Goal: Complete application form

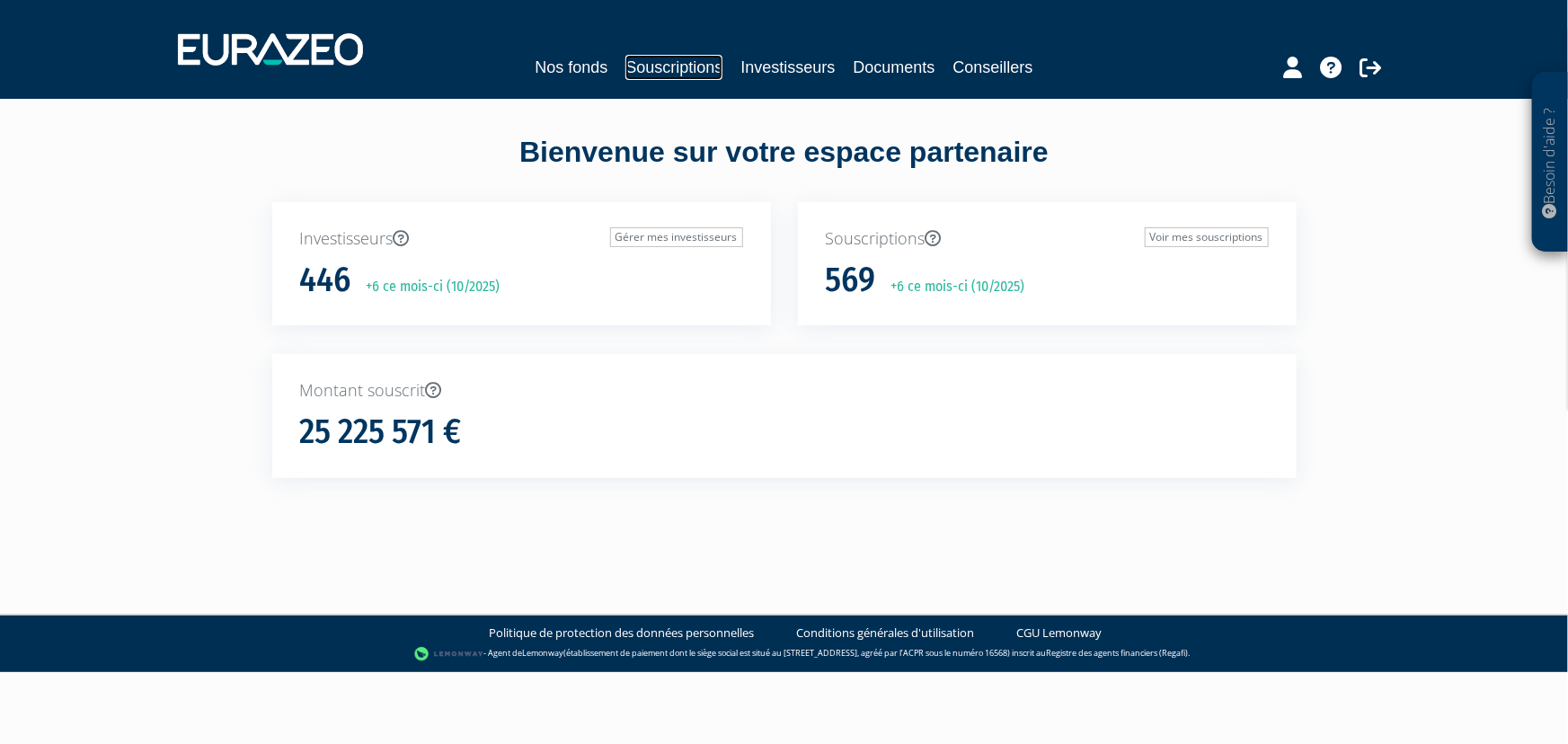
click at [650, 66] on link "Souscriptions" at bounding box center [673, 67] width 97 height 25
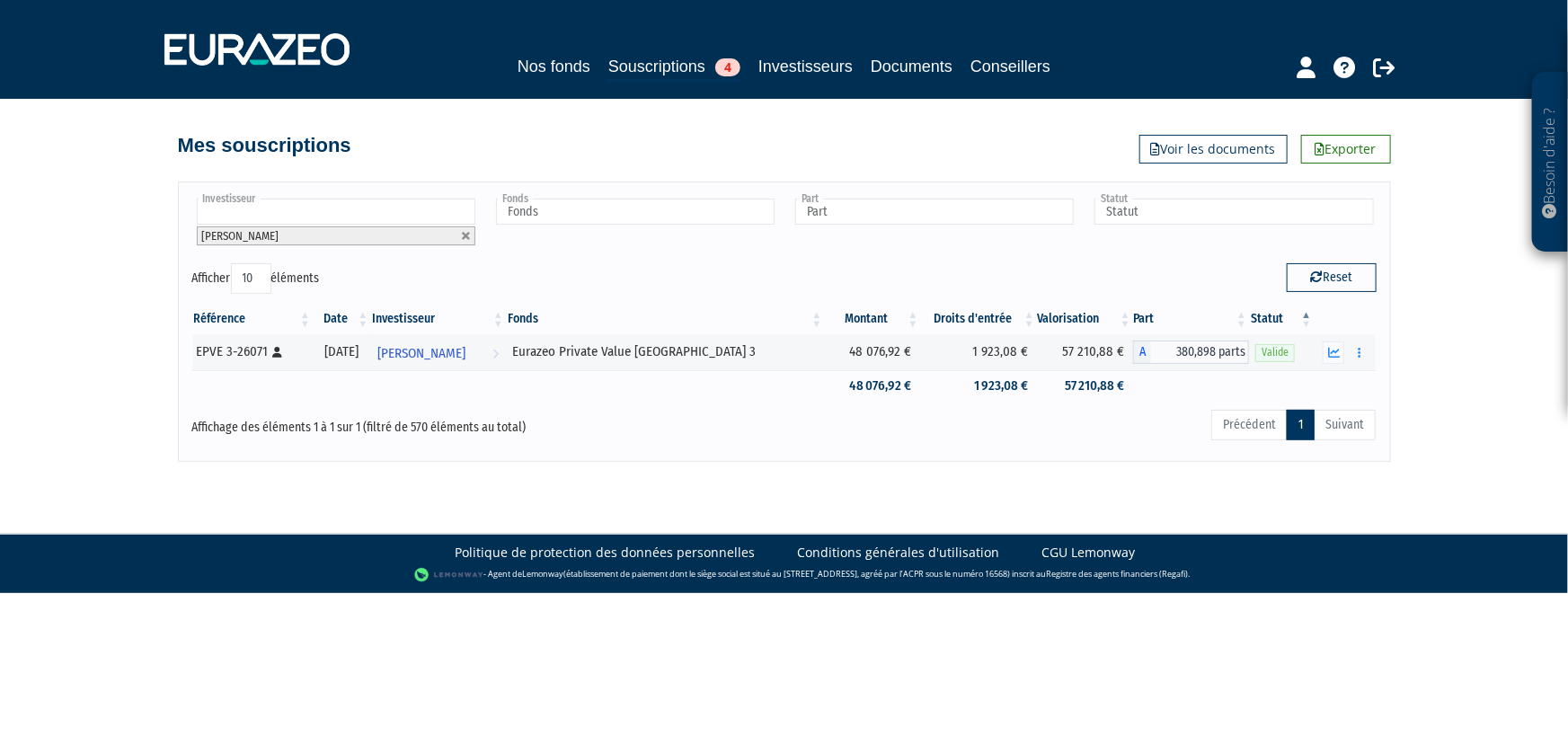
click at [399, 215] on input "text" at bounding box center [336, 211] width 279 height 26
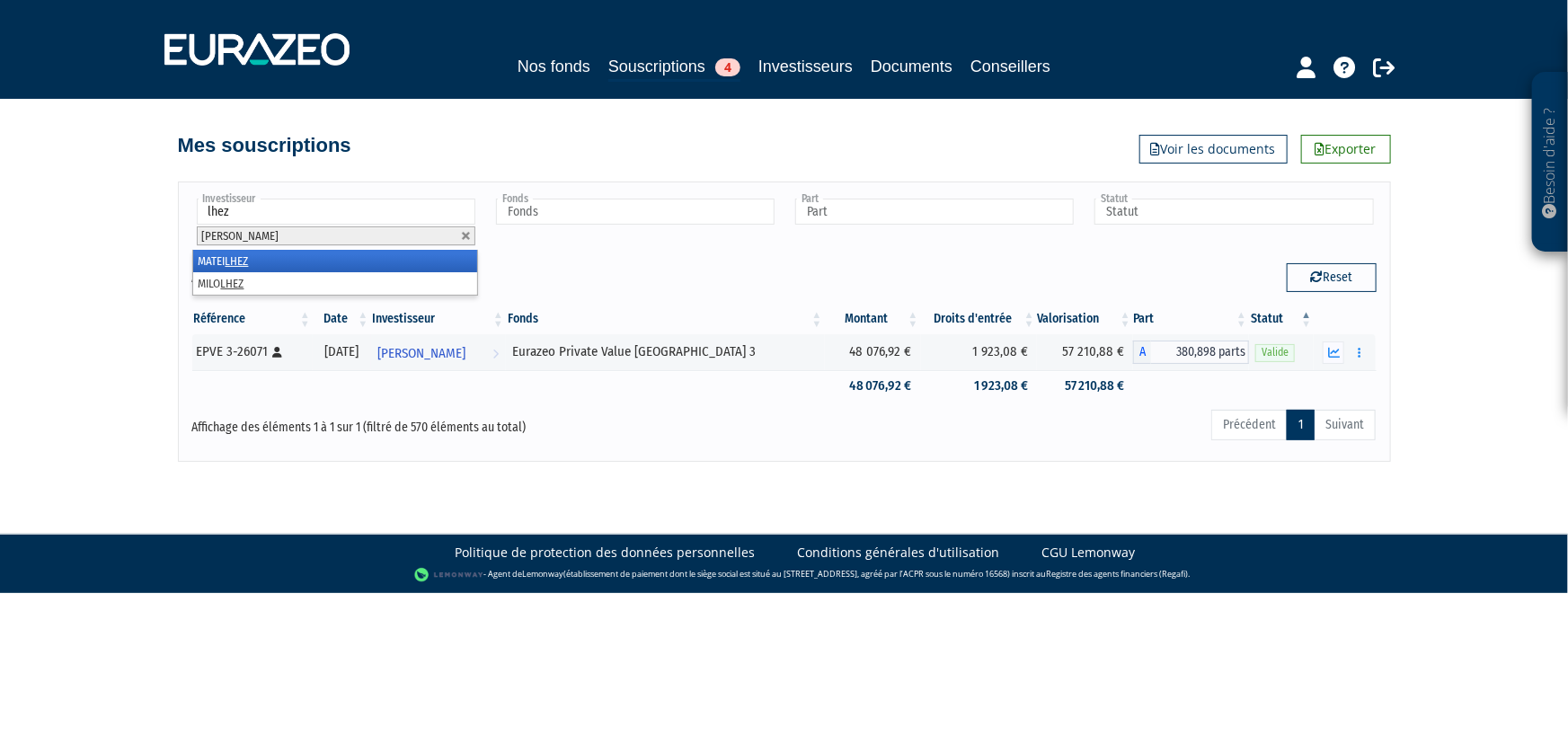
type input "lhez"
click at [292, 259] on li "MATEI LHEZ" at bounding box center [335, 260] width 284 height 22
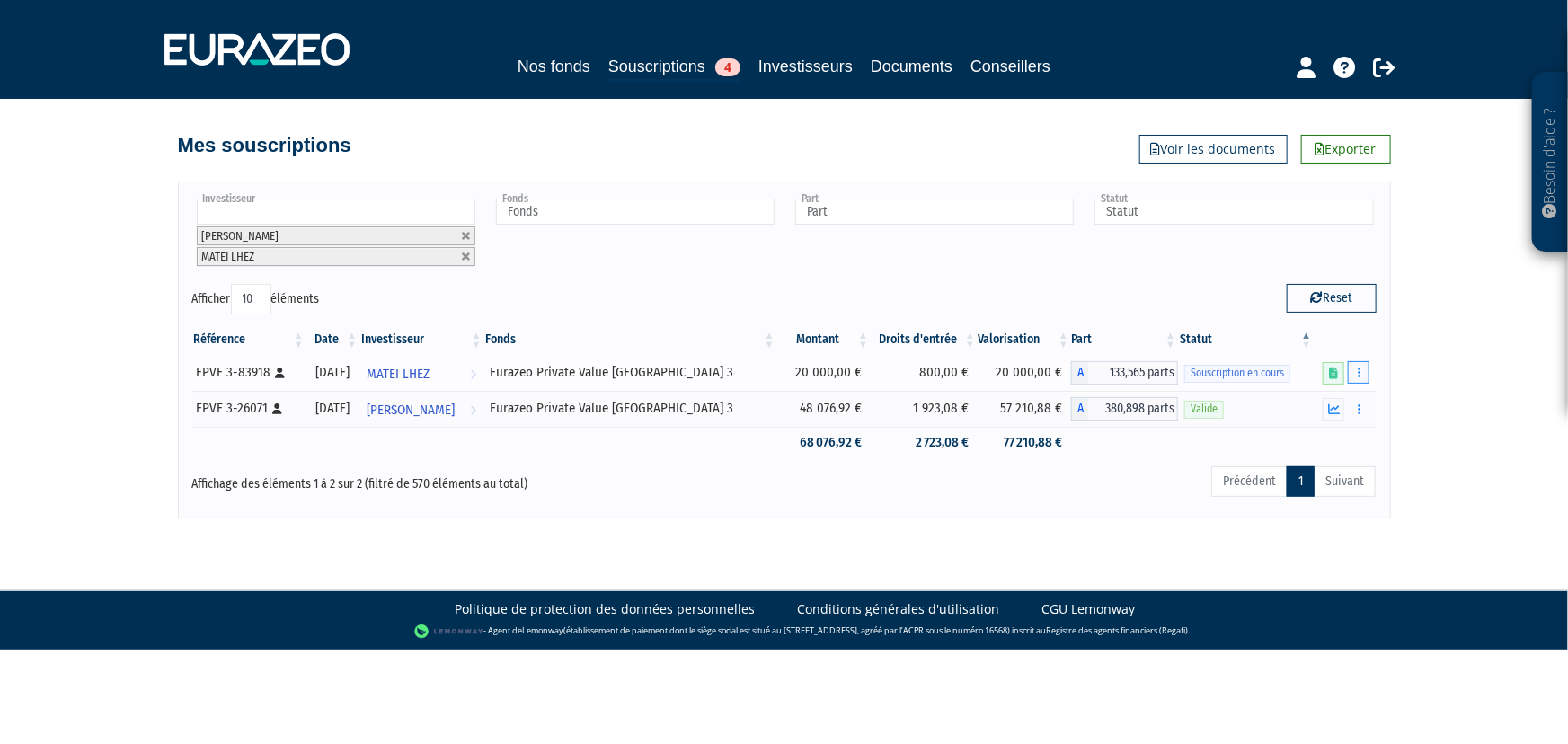
click at [1363, 369] on button "button" at bounding box center [1359, 372] width 22 height 22
click at [1311, 439] on link "Compléter" at bounding box center [1305, 439] width 116 height 29
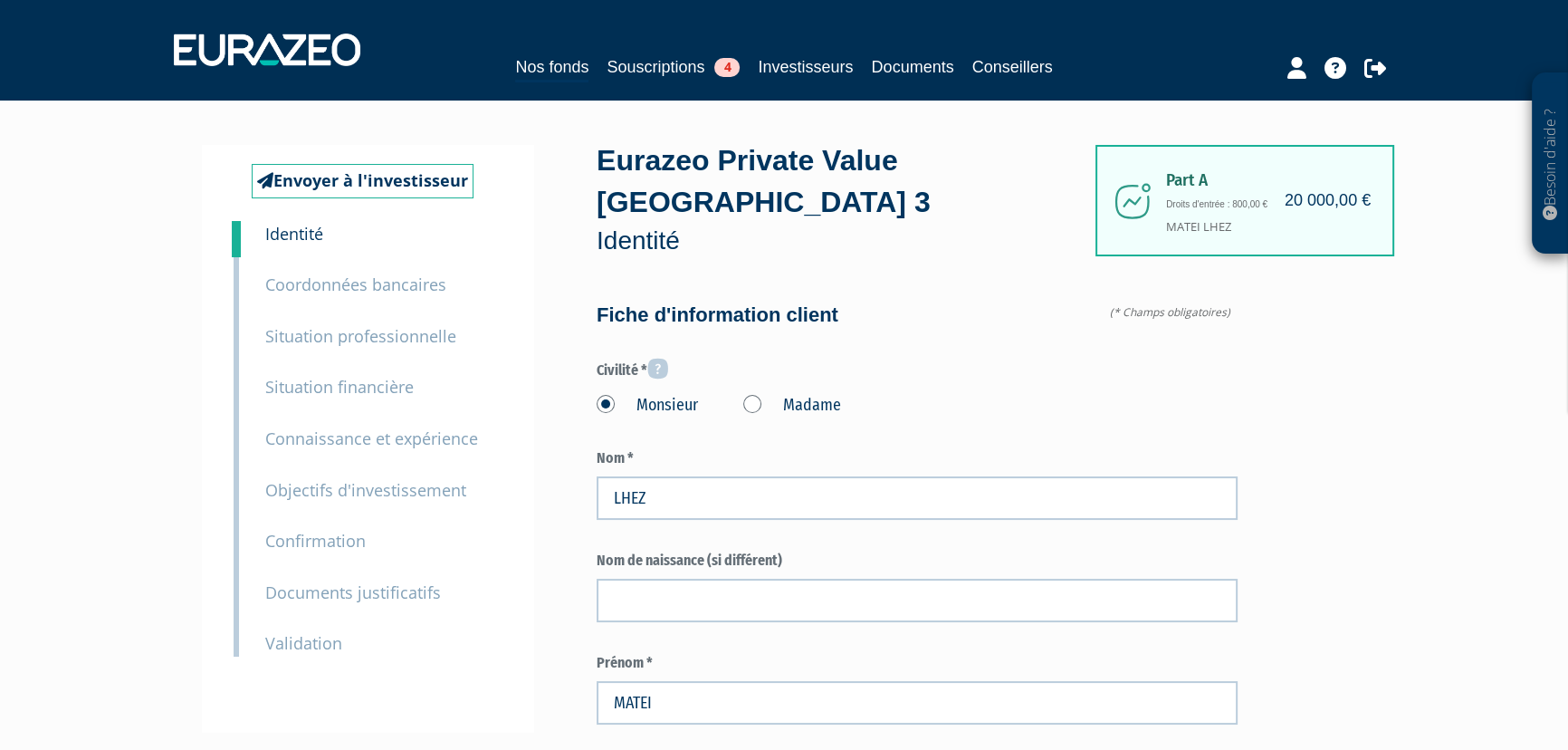
type input "6 88 07 87 30"
type input "6 88 15 58 06"
click at [339, 599] on small "Documents justificatifs" at bounding box center [353, 592] width 175 height 22
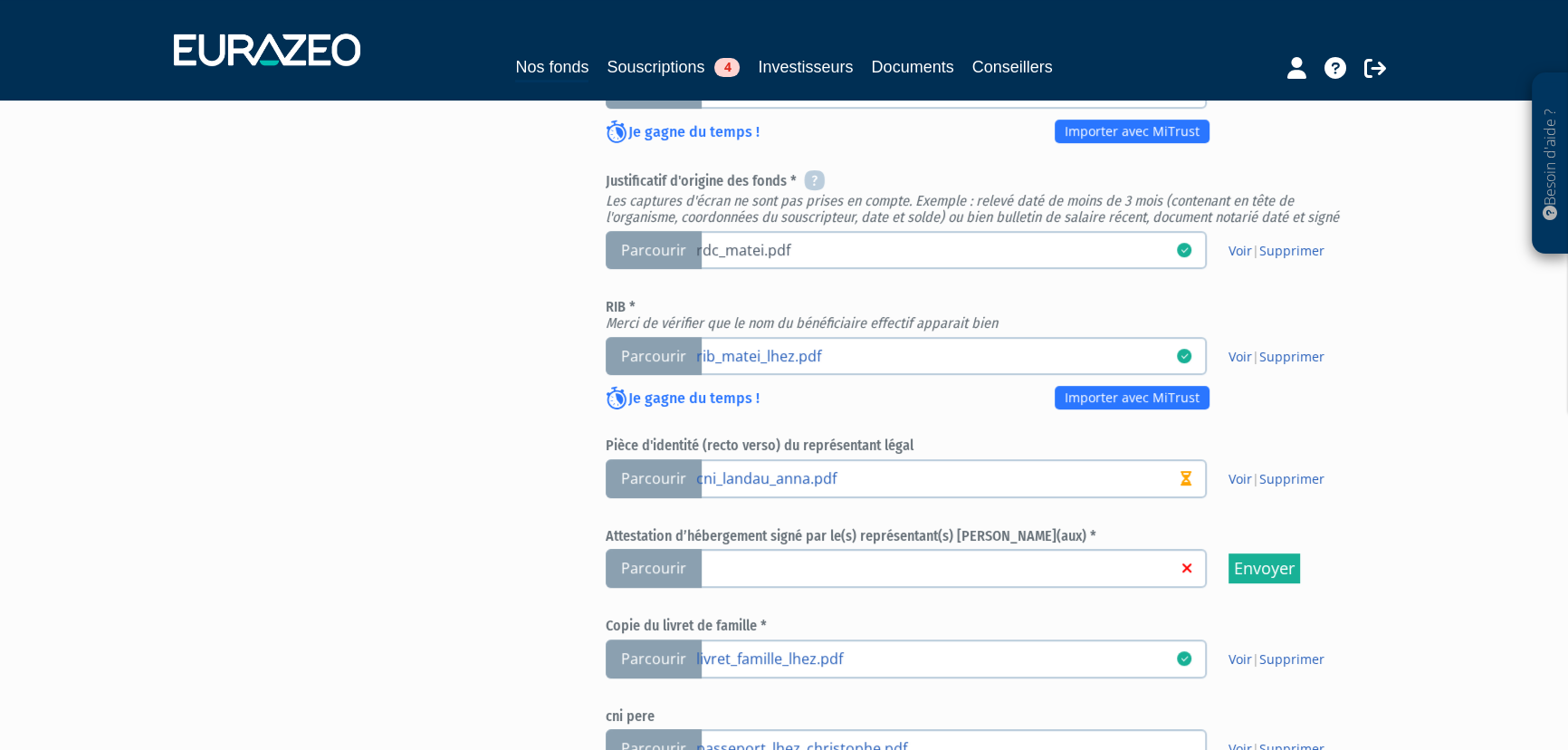
scroll to position [823, 0]
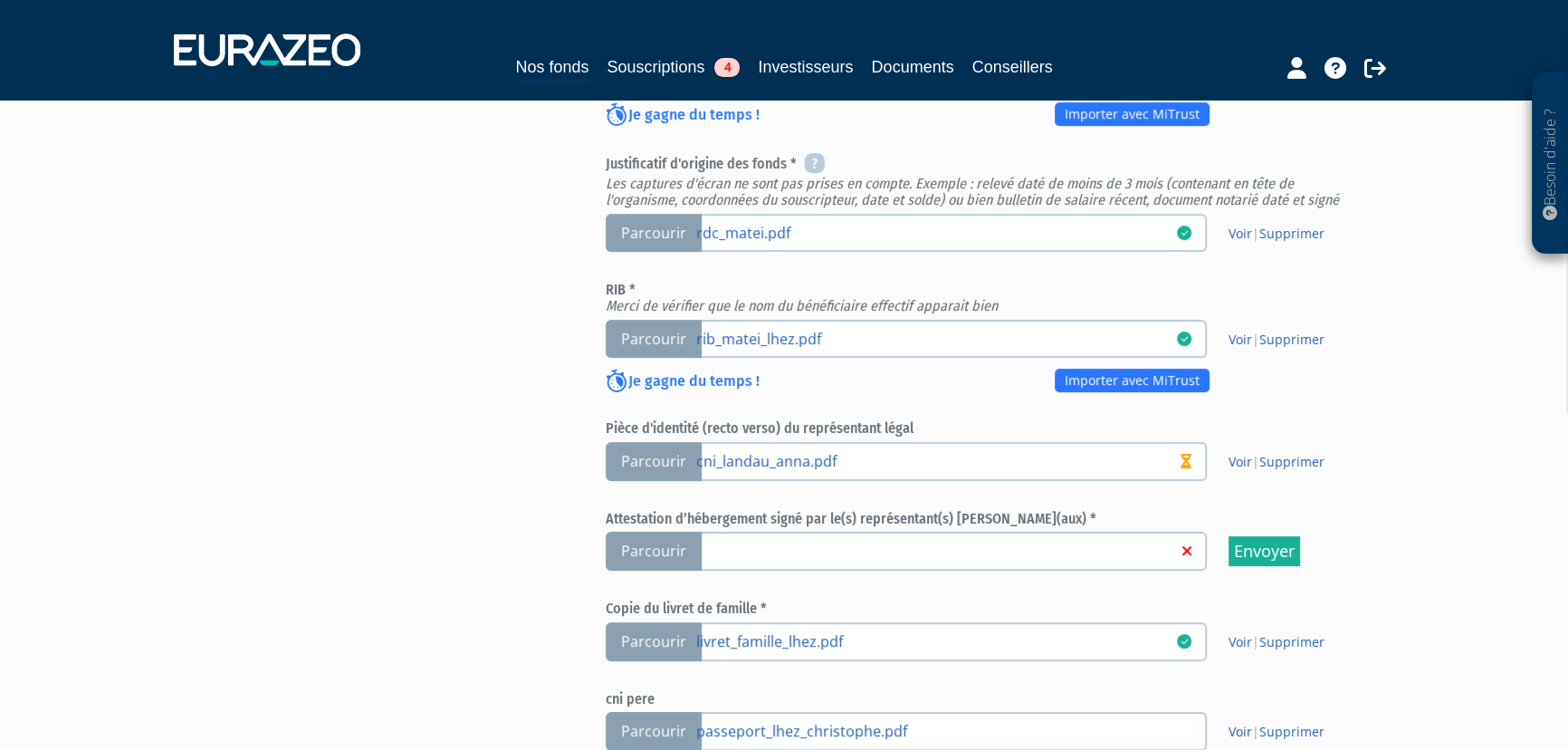
click at [675, 544] on span "Parcourir" at bounding box center [652, 550] width 96 height 38
click at [0, 0] on input "Parcourir" at bounding box center [0, 0] width 0 height 0
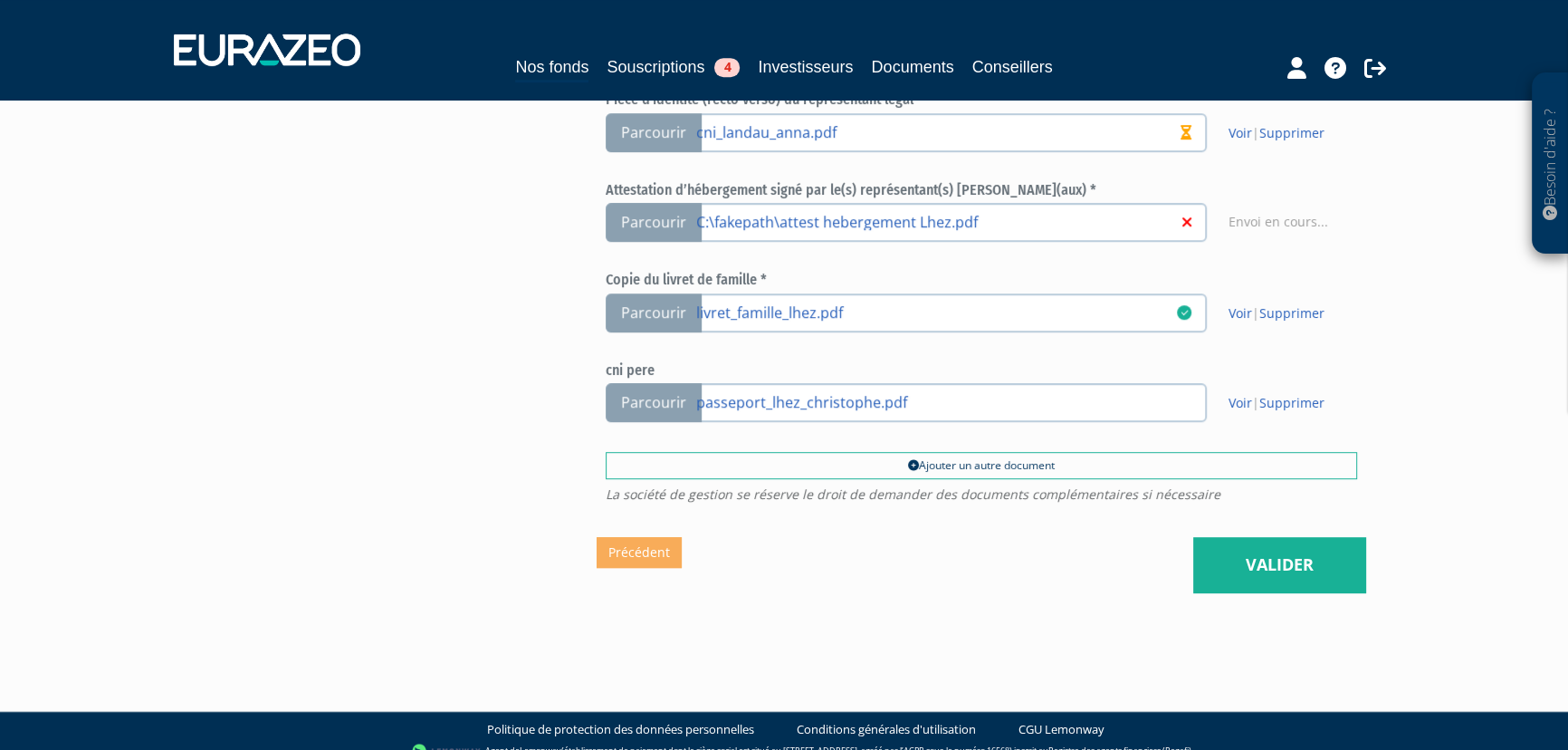
scroll to position [1163, 0]
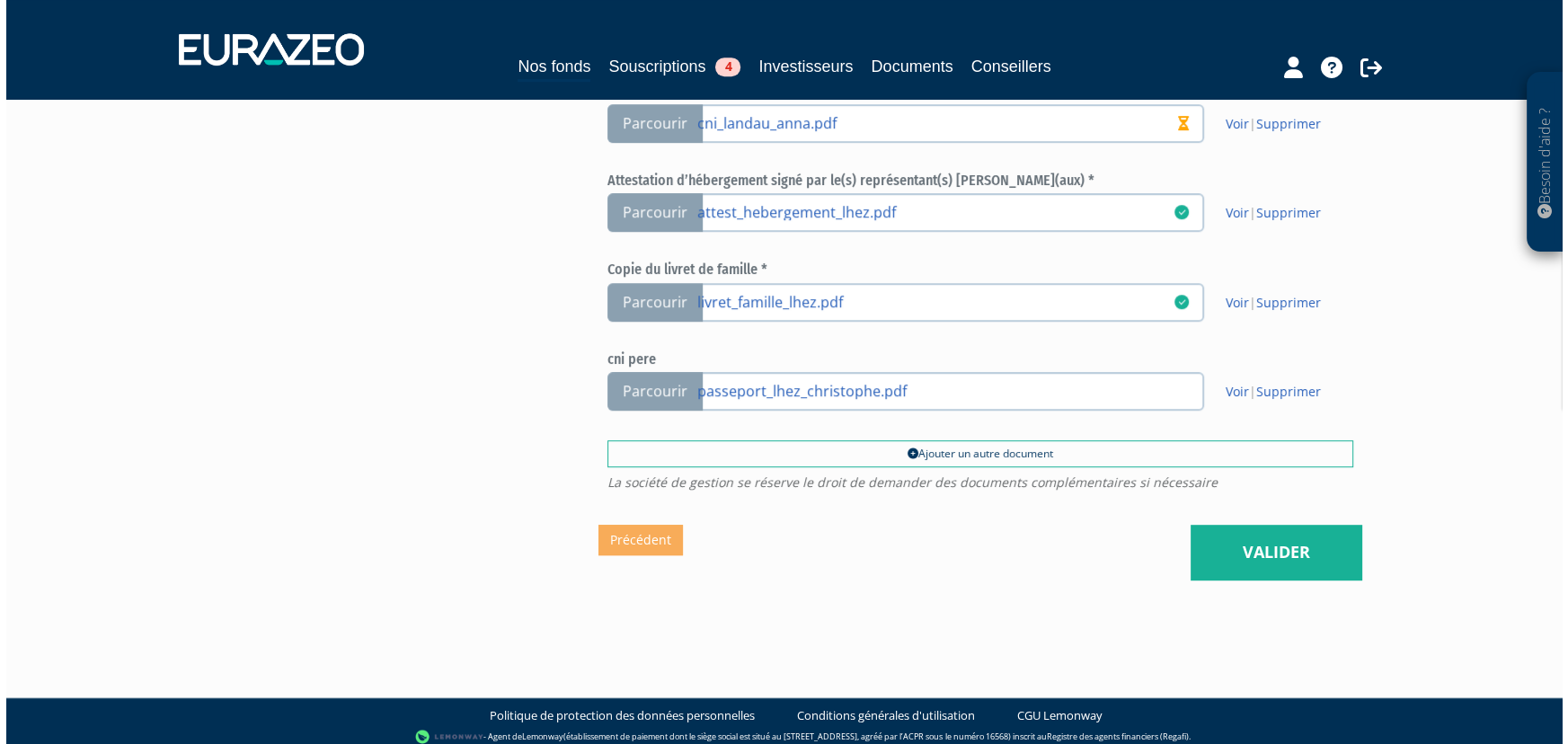
scroll to position [1157, 0]
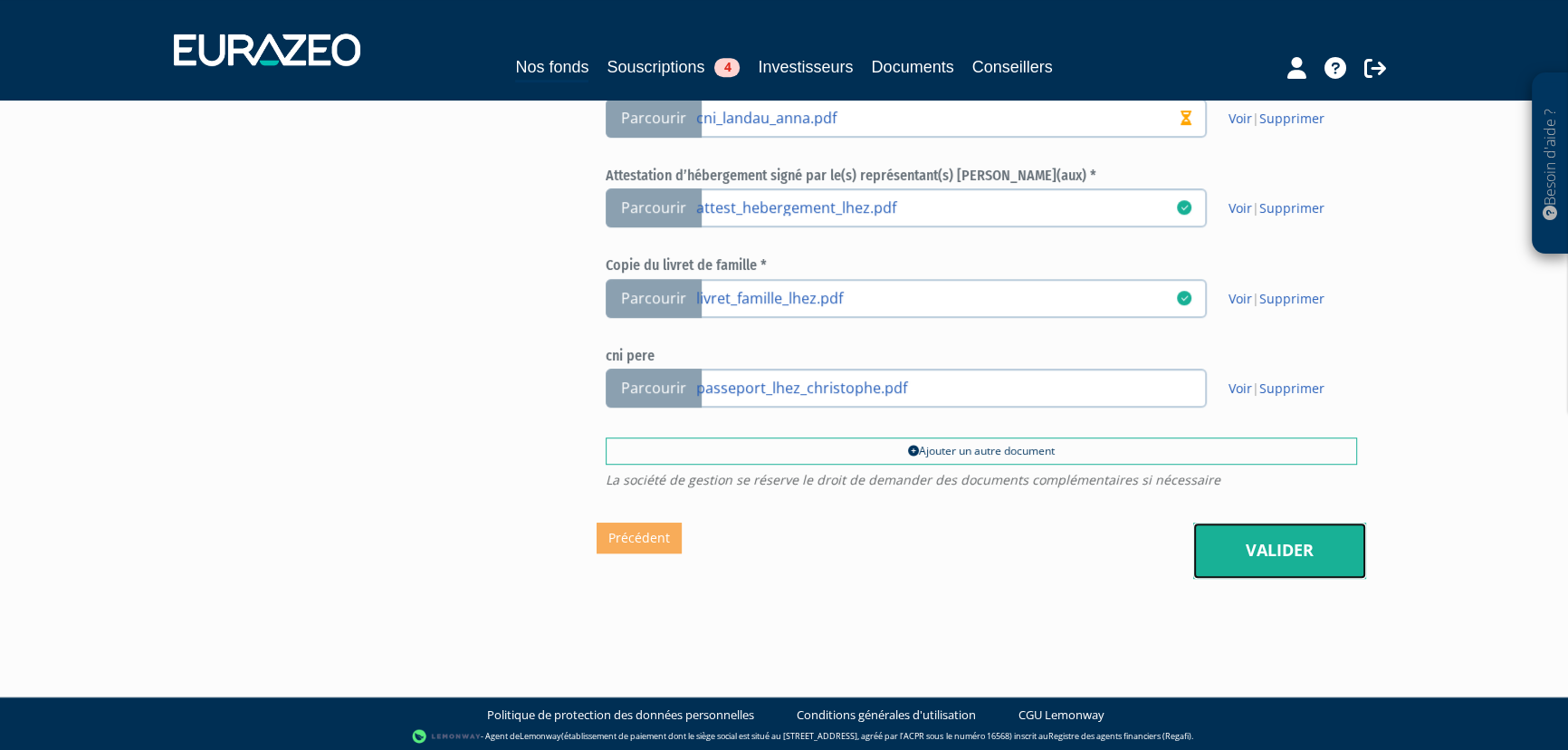
click at [1281, 561] on link "Valider" at bounding box center [1279, 550] width 172 height 56
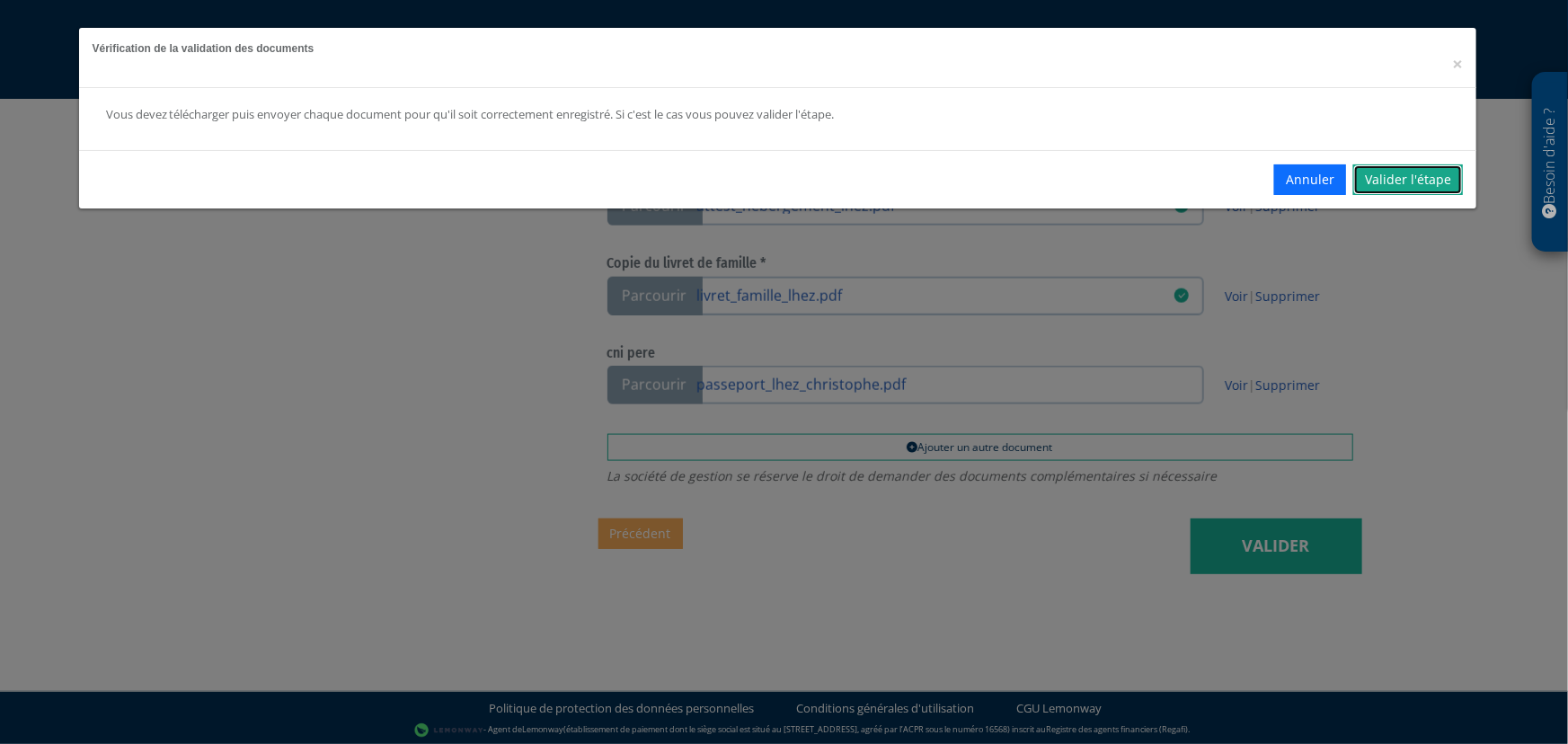
click at [1384, 177] on link "Valider l'étape" at bounding box center [1408, 179] width 110 height 30
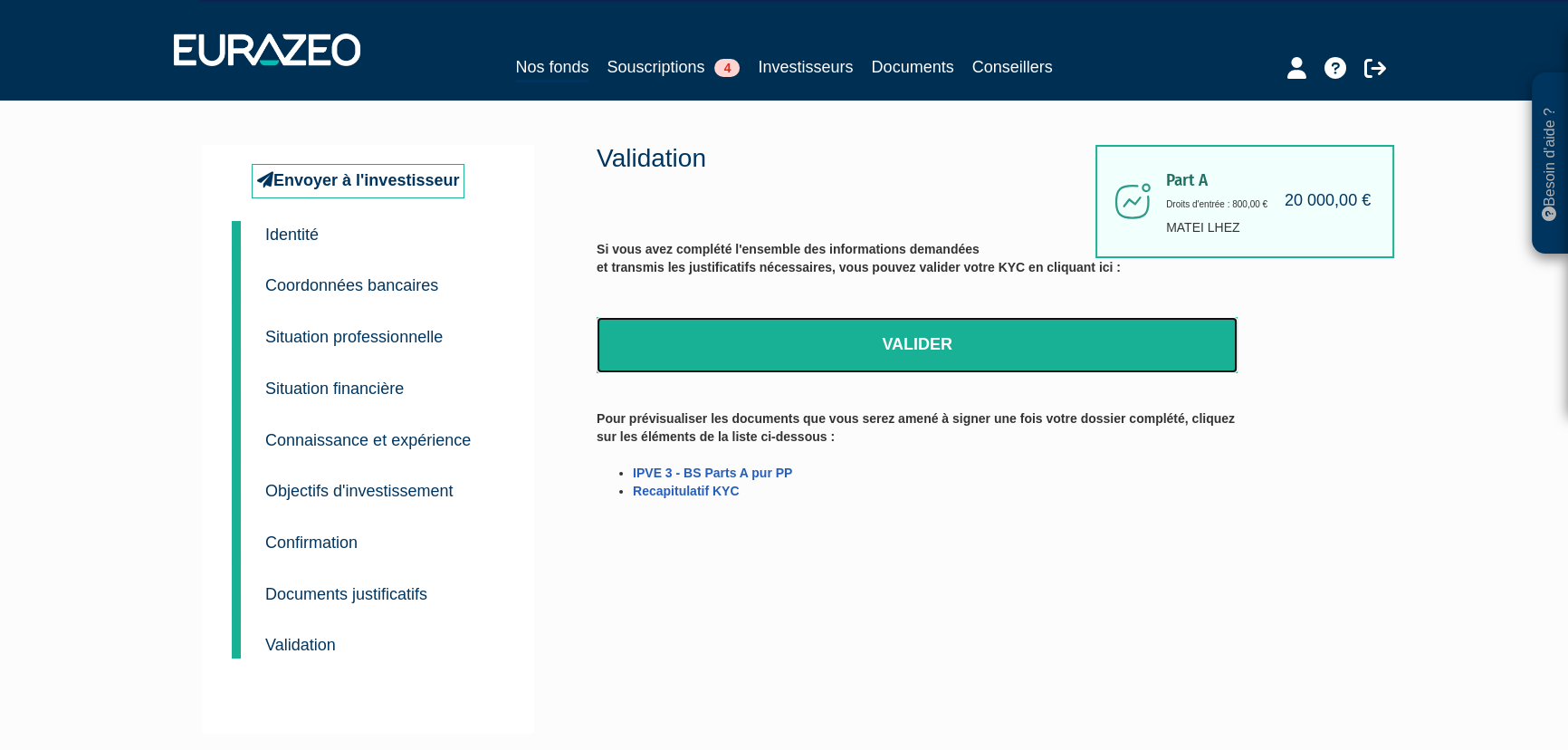
click at [911, 347] on link "Valider" at bounding box center [917, 344] width 641 height 56
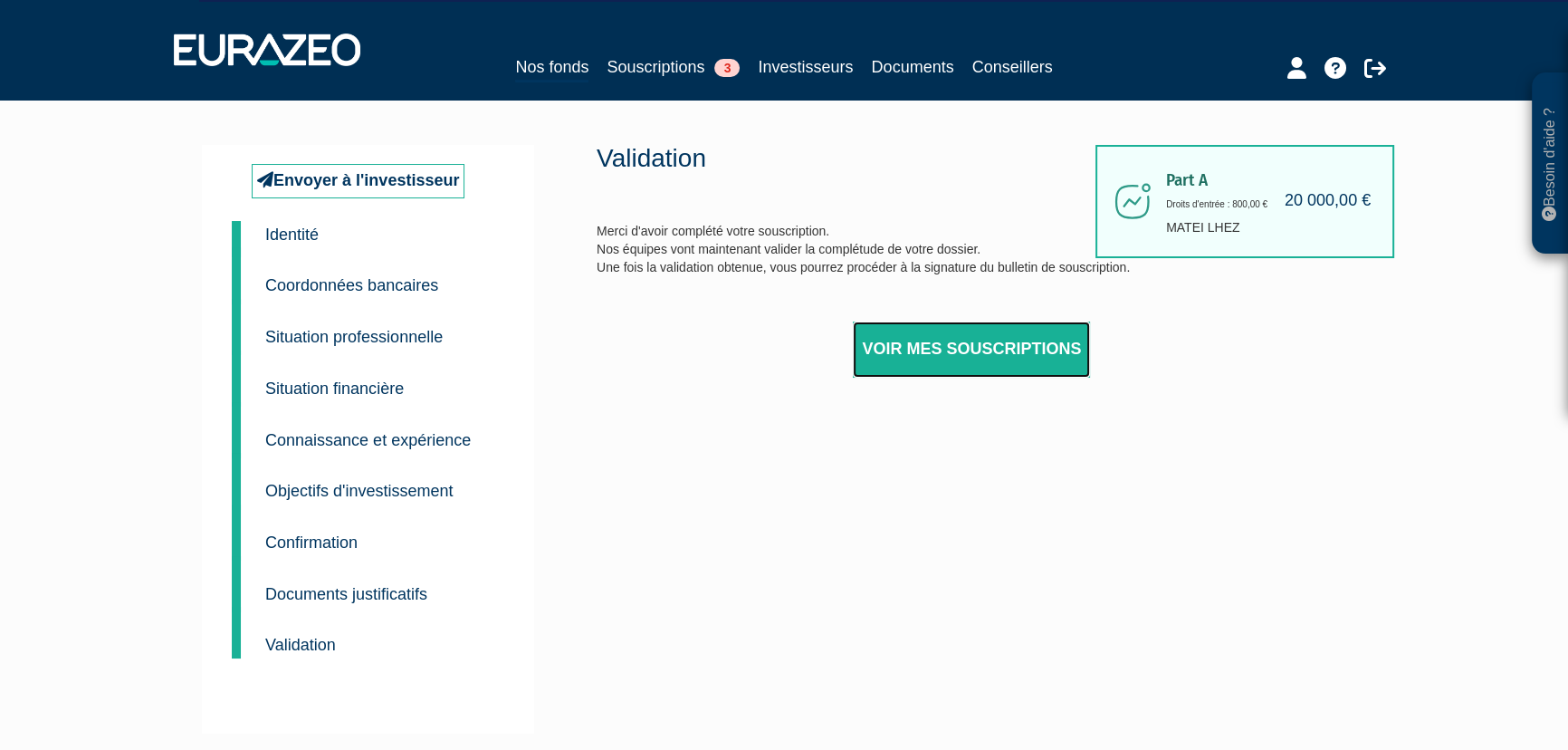
click at [1009, 353] on link "Voir mes souscriptions" at bounding box center [971, 349] width 238 height 56
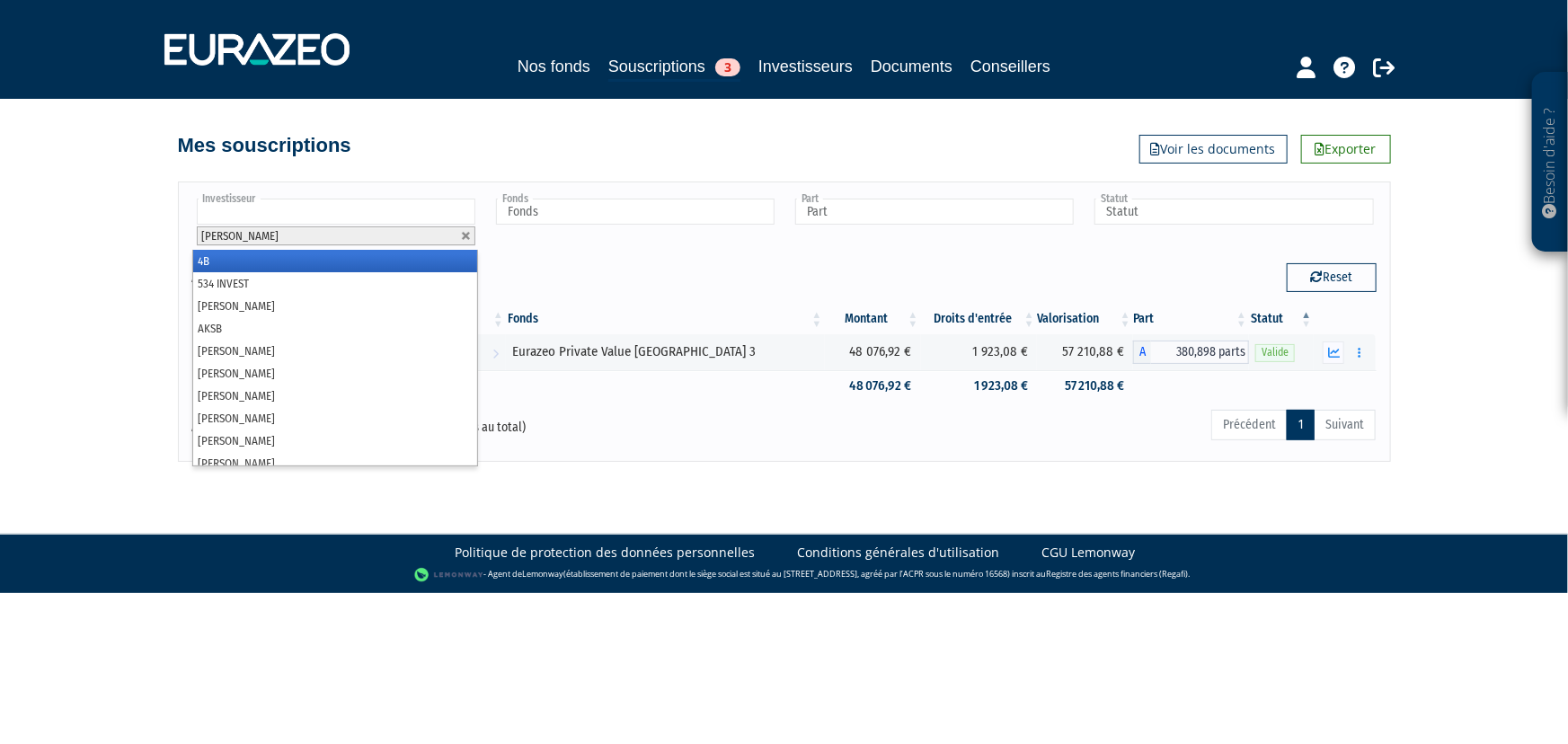
click at [336, 205] on input "text" at bounding box center [336, 211] width 279 height 26
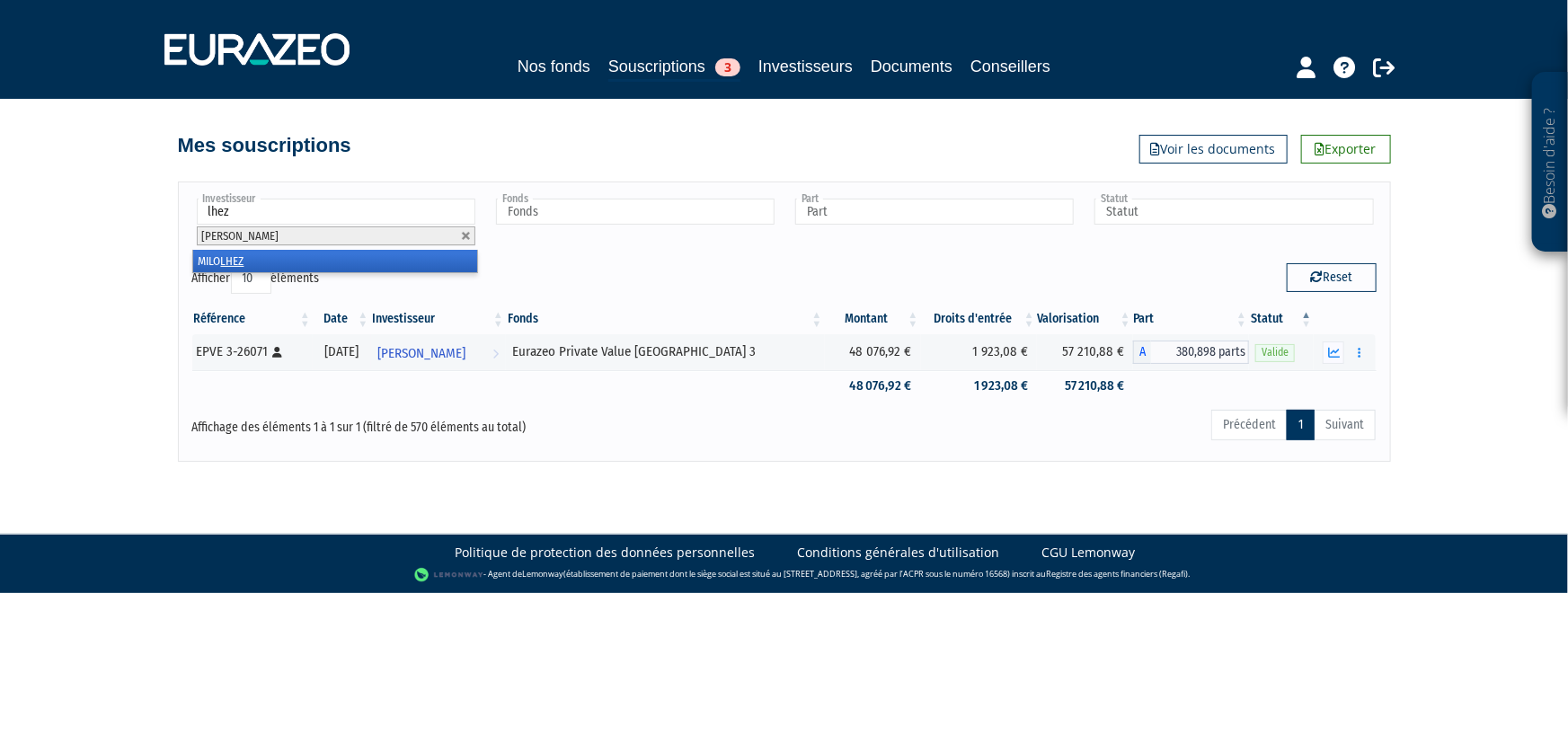
type input "lhez"
click at [245, 265] on em "LHEZ" at bounding box center [233, 261] width 23 height 14
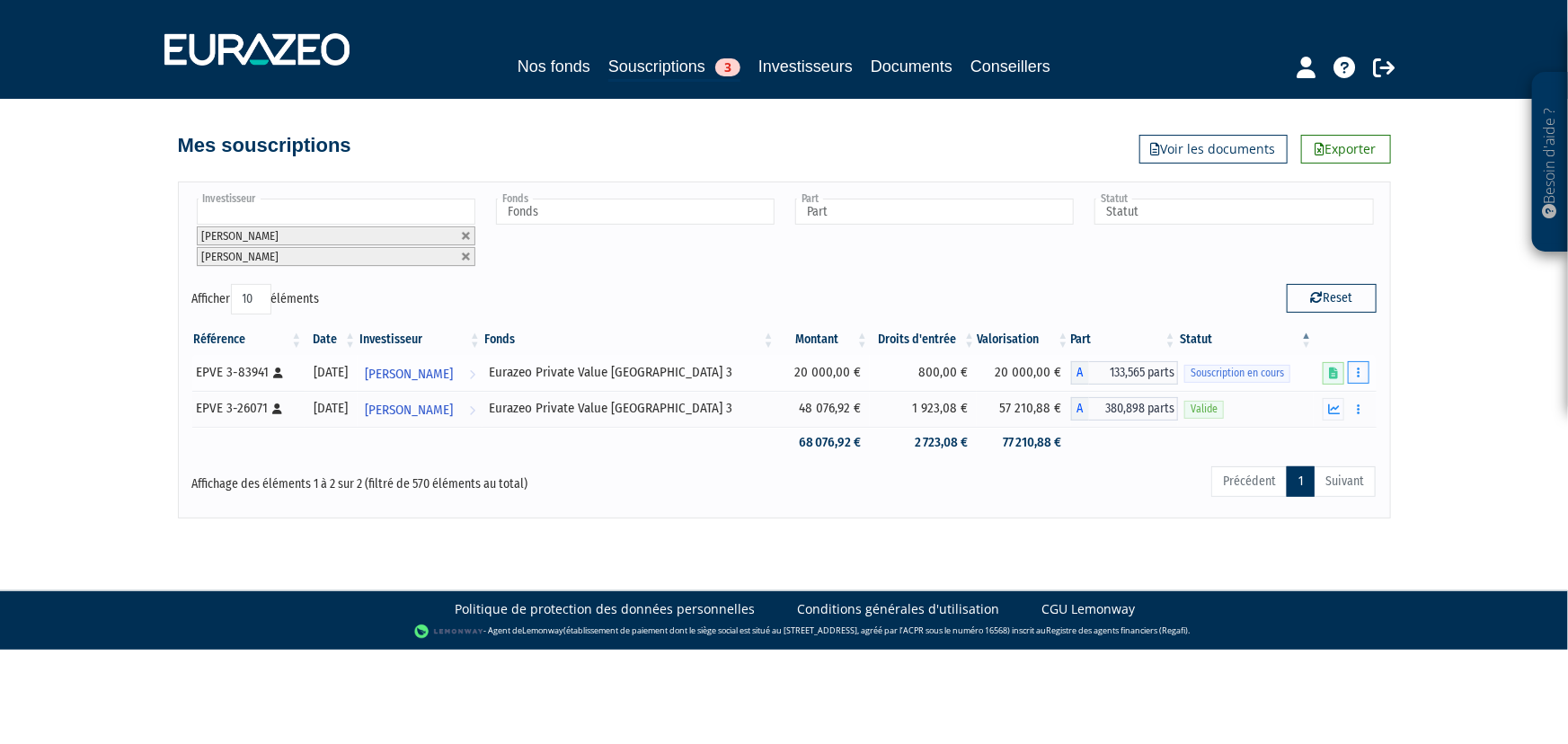
click at [1359, 369] on icon "button" at bounding box center [1359, 372] width 3 height 12
click at [1323, 430] on link "Compléter" at bounding box center [1305, 439] width 116 height 29
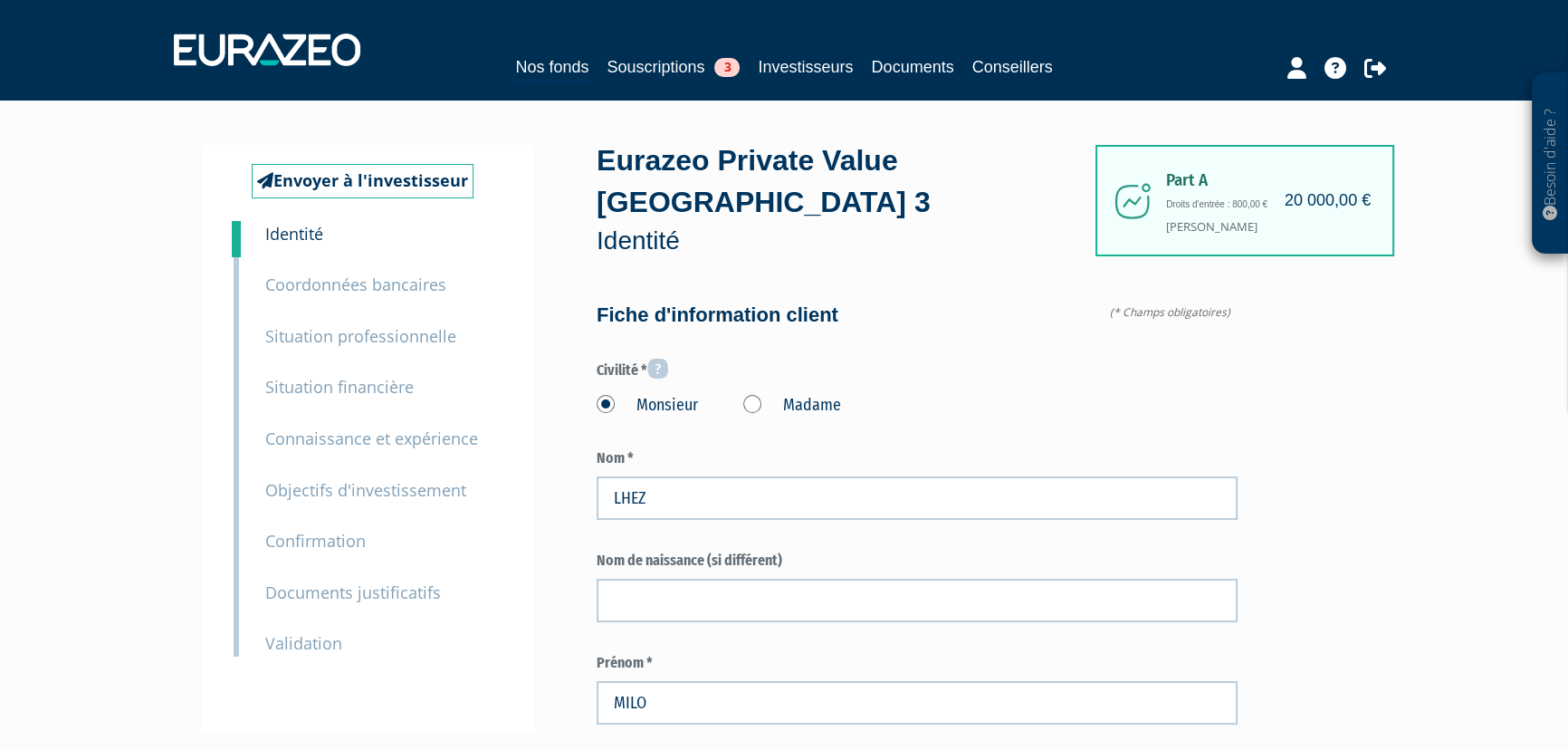
type input "6 88 07 87 30"
type input "6 88 15 58 06"
click at [341, 537] on small "Confirmation" at bounding box center [315, 540] width 101 height 22
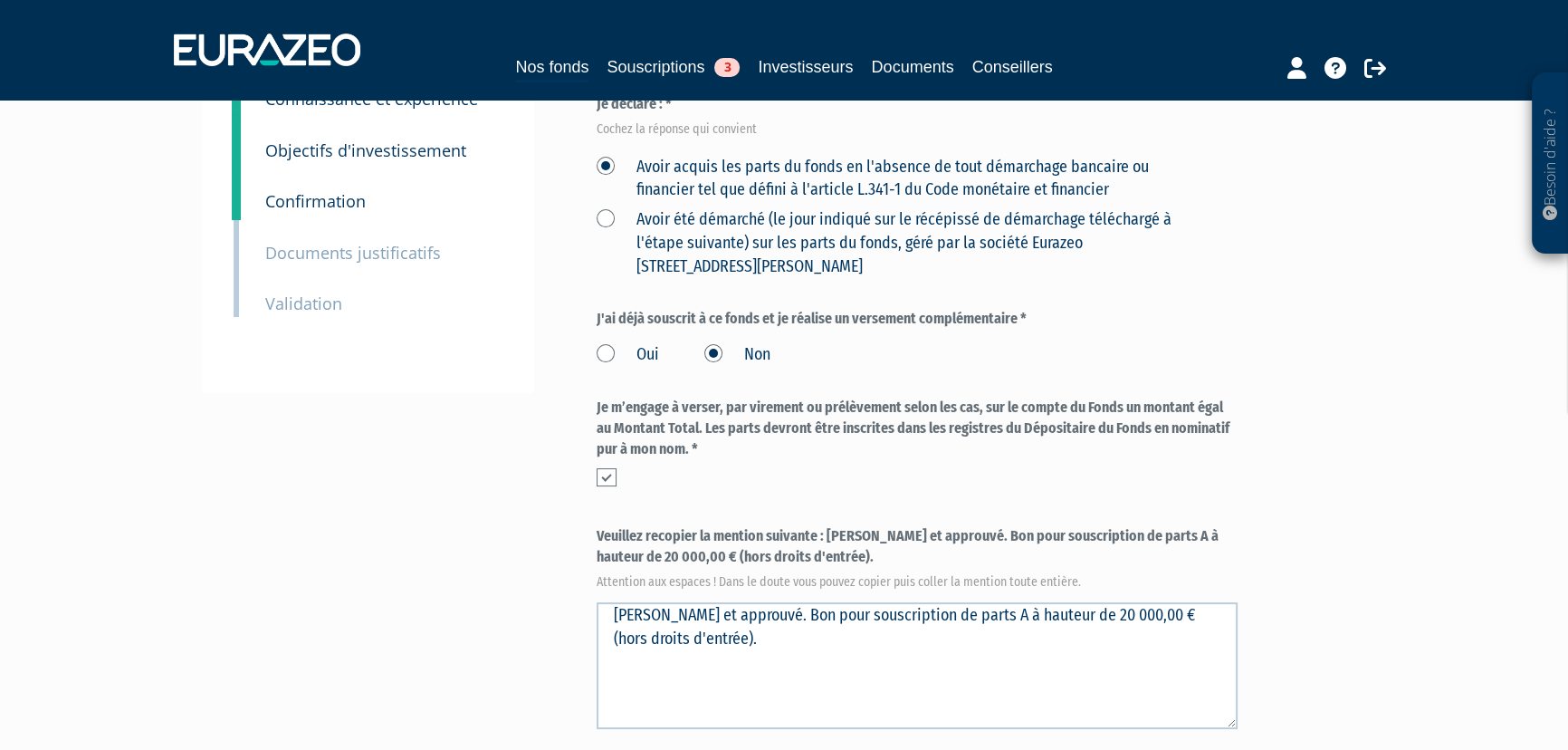
scroll to position [328, 0]
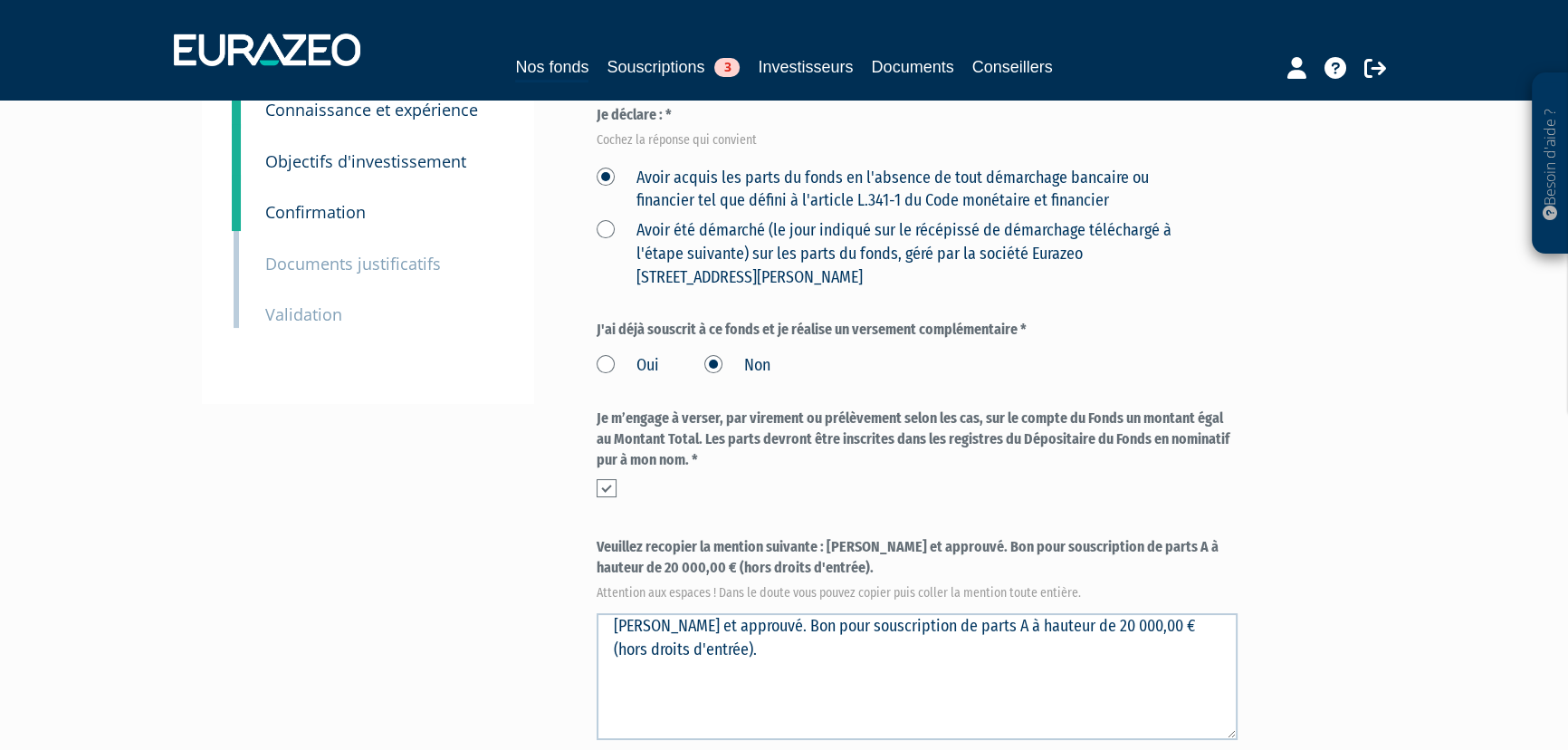
click at [347, 264] on small "Documents justificatifs" at bounding box center [353, 263] width 175 height 22
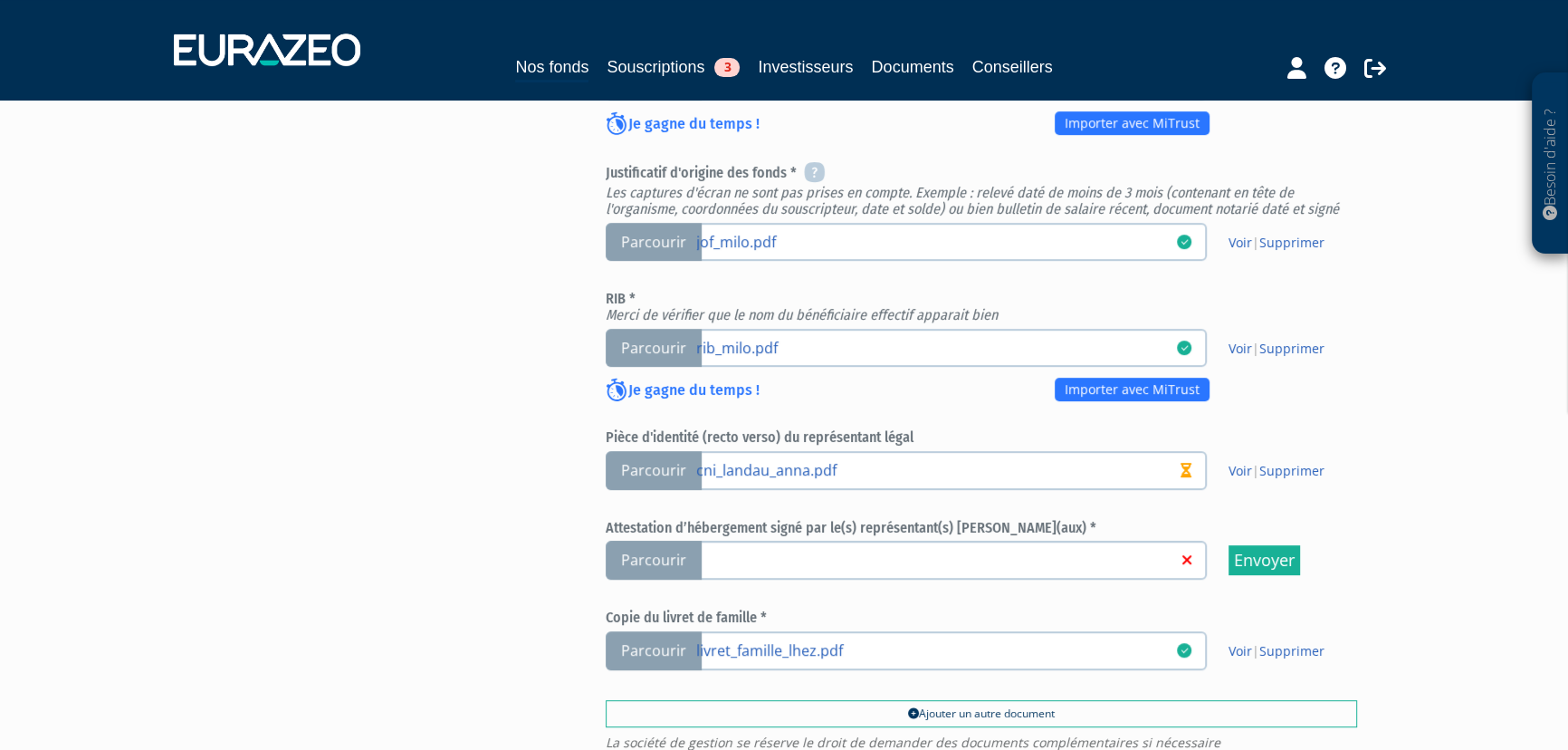
scroll to position [823, 0]
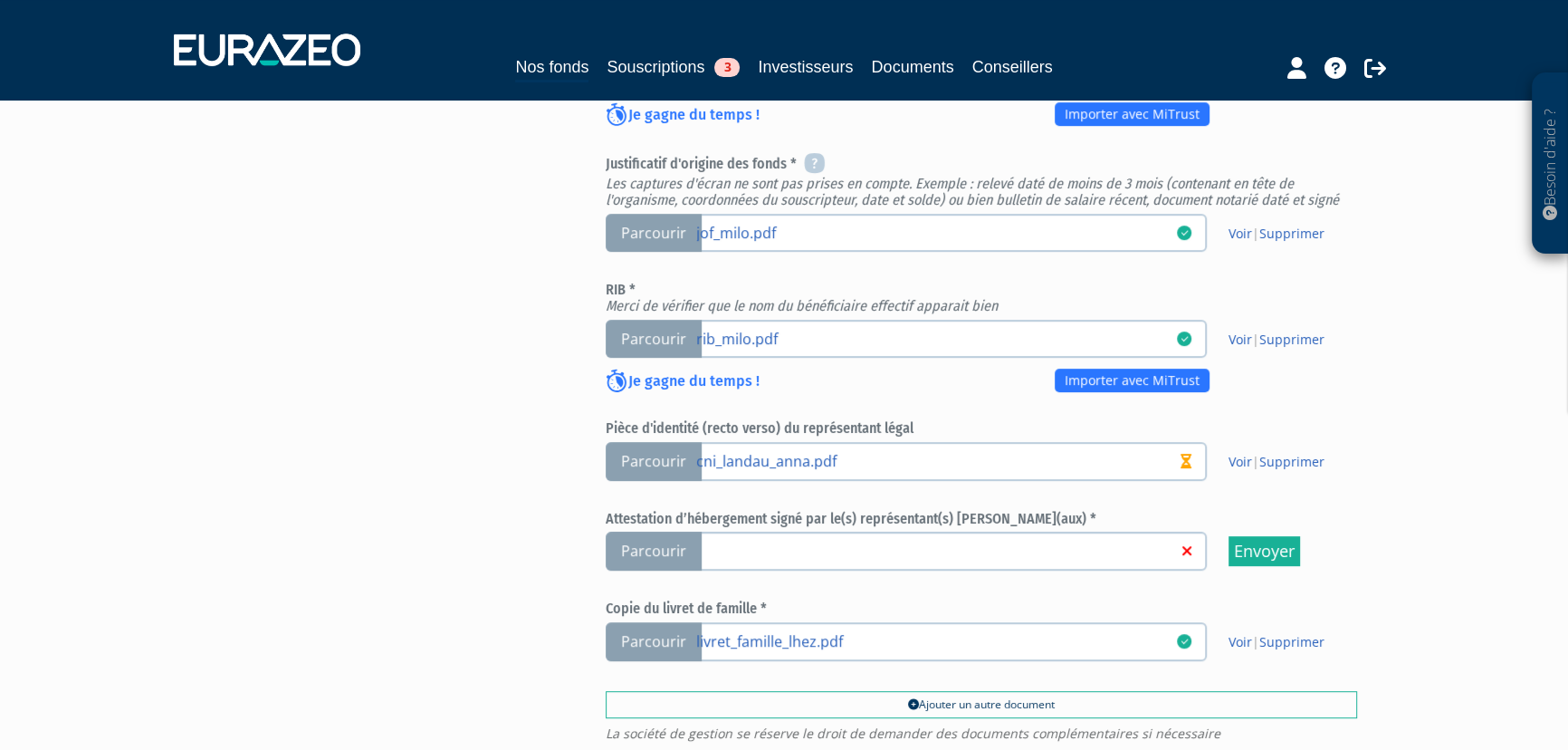
click at [648, 543] on span "Parcourir" at bounding box center [652, 550] width 96 height 38
click at [0, 0] on input "Parcourir" at bounding box center [0, 0] width 0 height 0
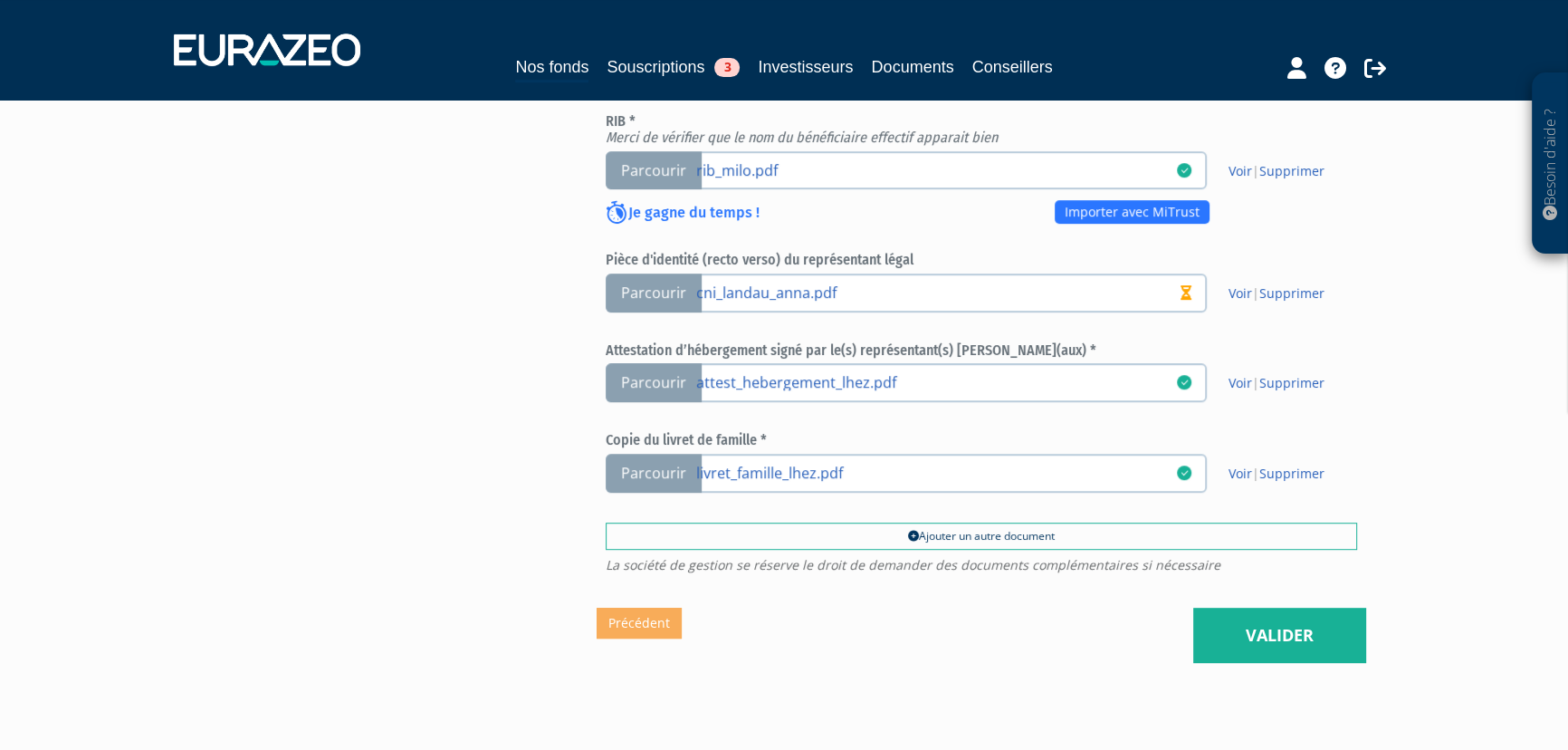
scroll to position [906, 0]
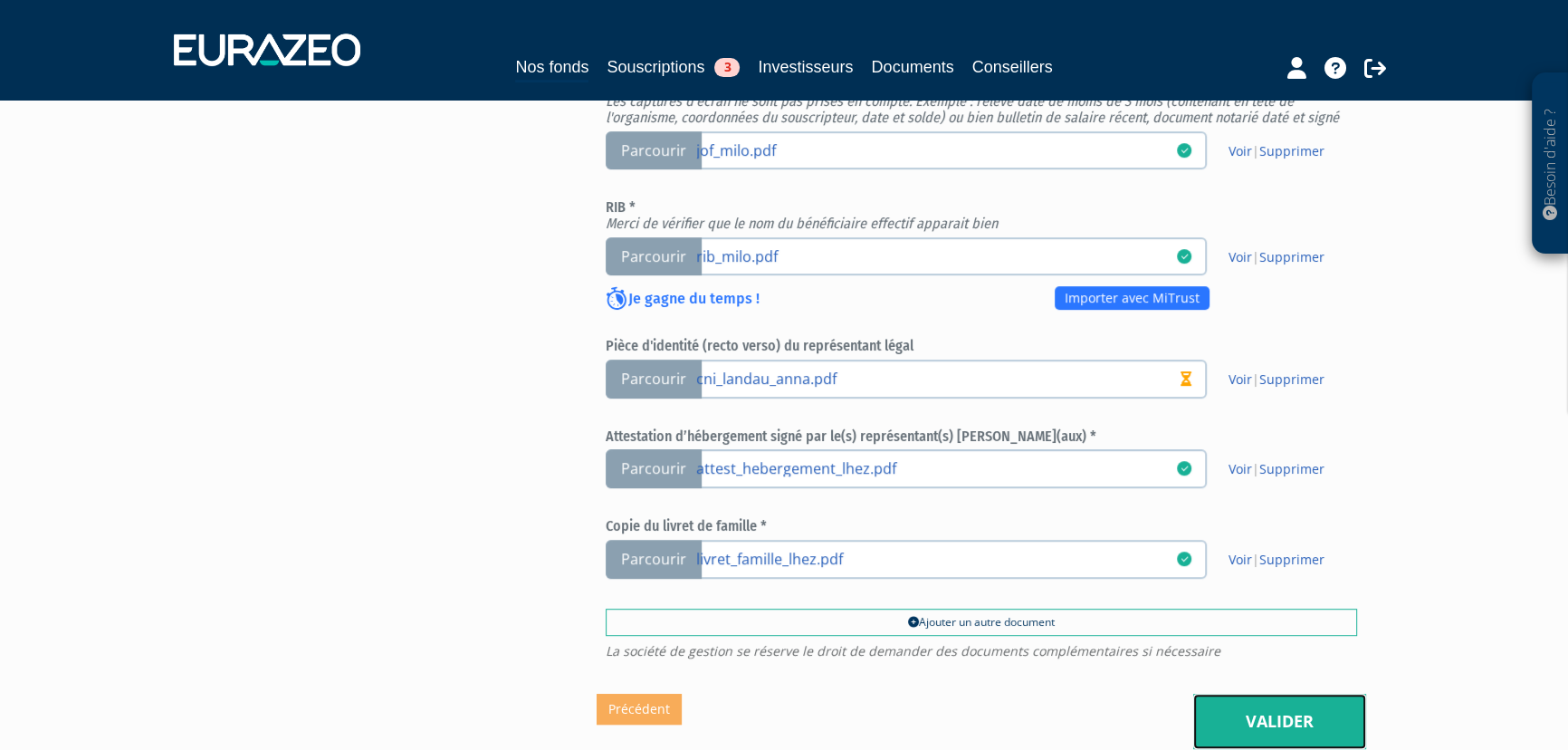
click at [1279, 713] on link "Valider" at bounding box center [1279, 721] width 172 height 56
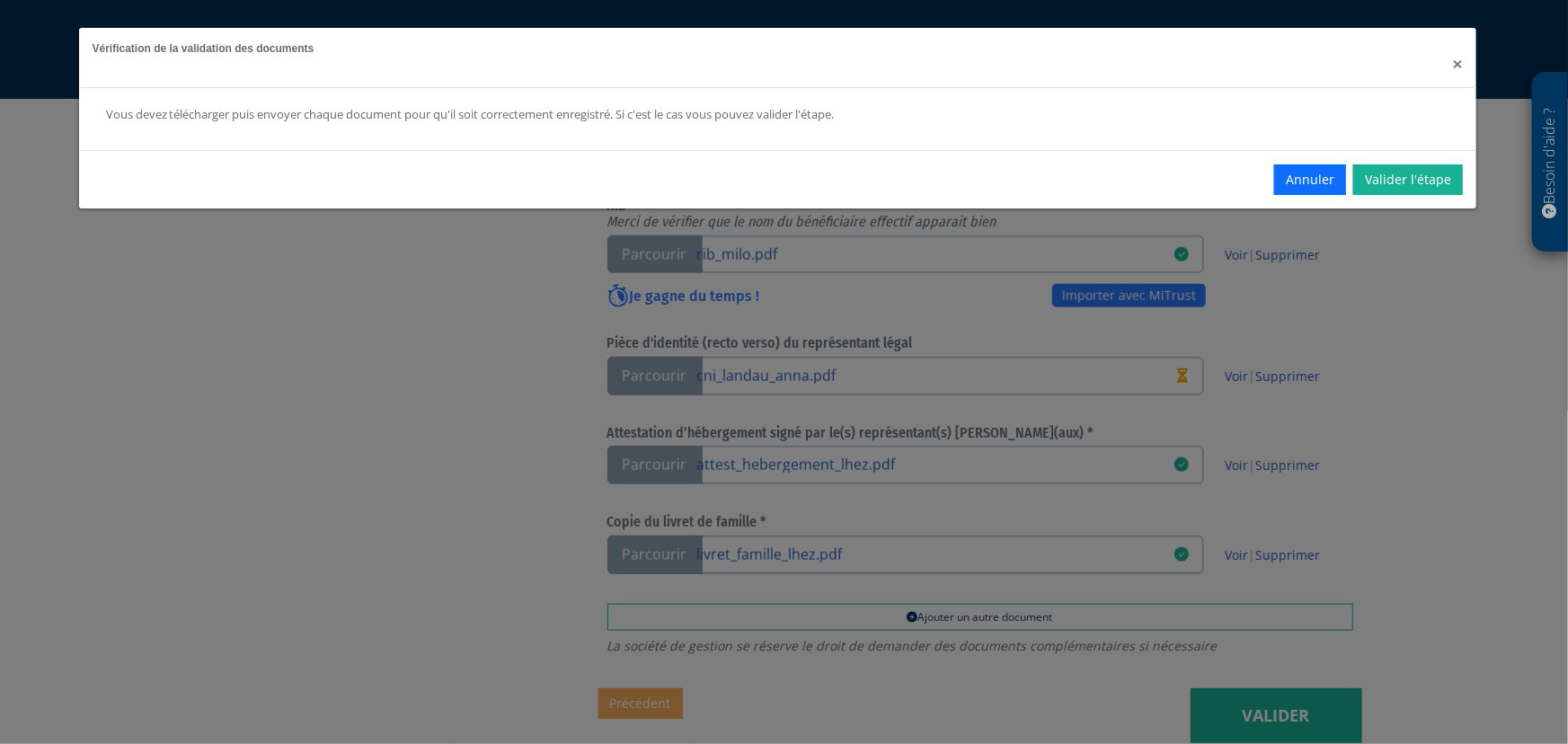
click at [1461, 66] on span "×" at bounding box center [1456, 64] width 11 height 25
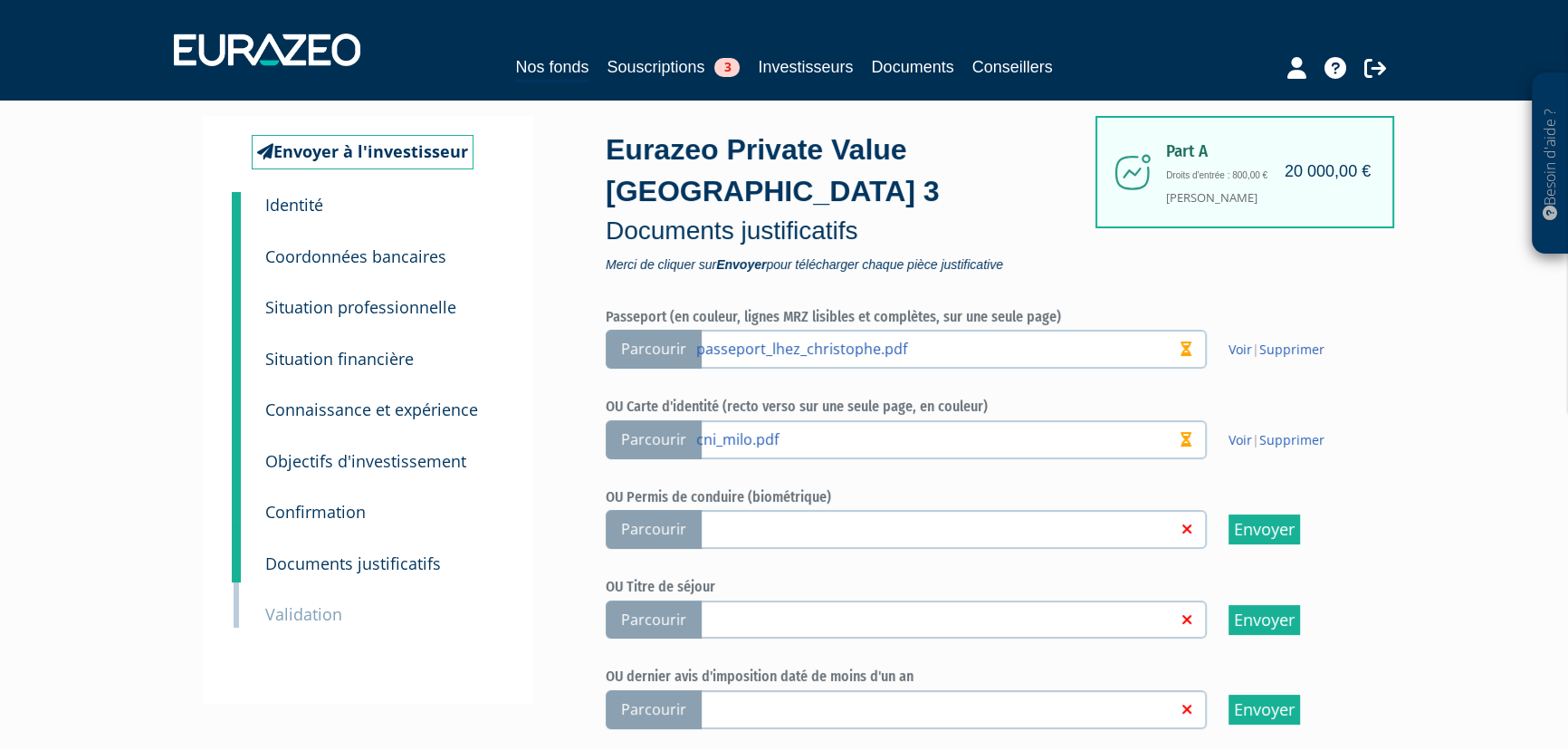
scroll to position [0, 0]
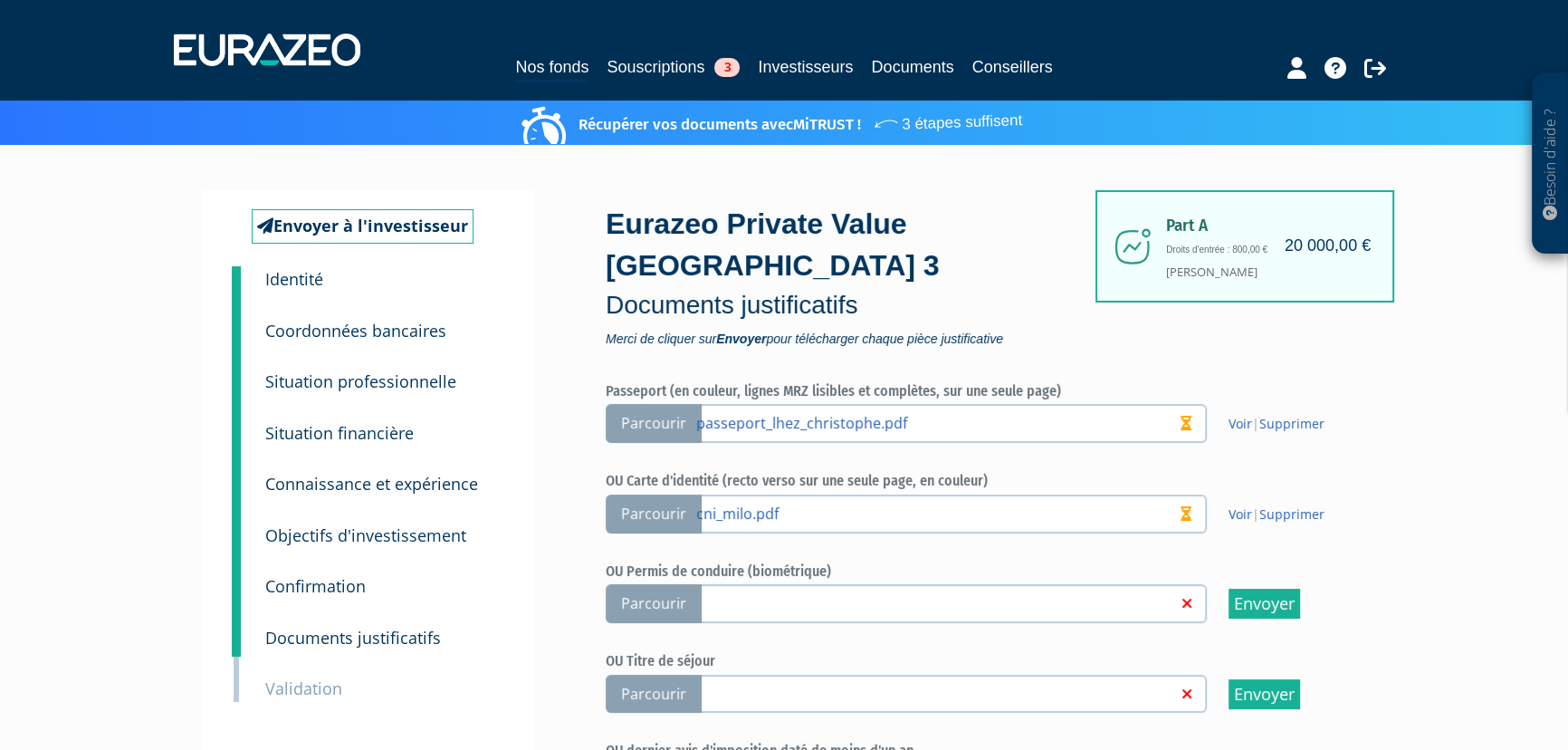
click at [333, 595] on small "Confirmation" at bounding box center [315, 585] width 101 height 22
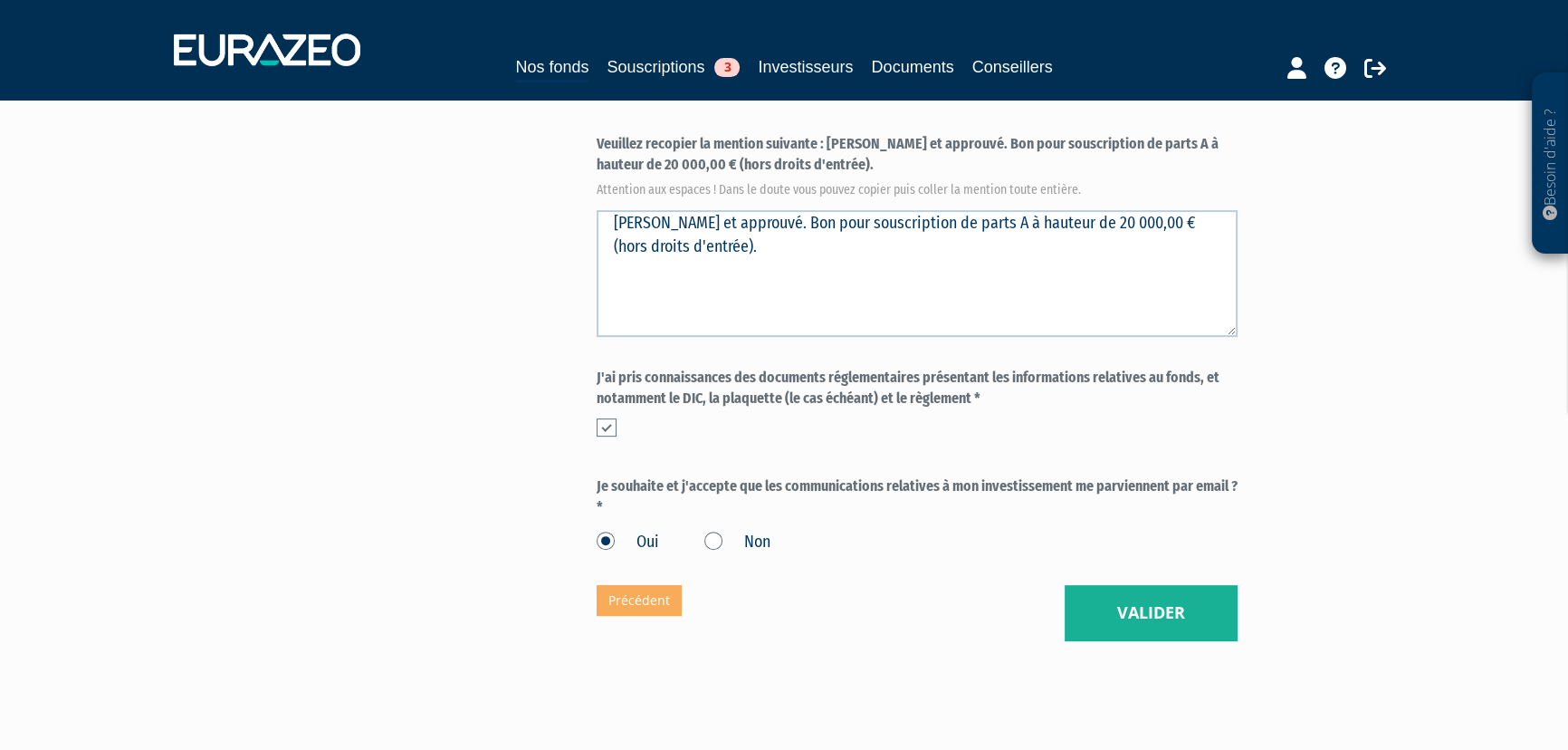
scroll to position [797, 0]
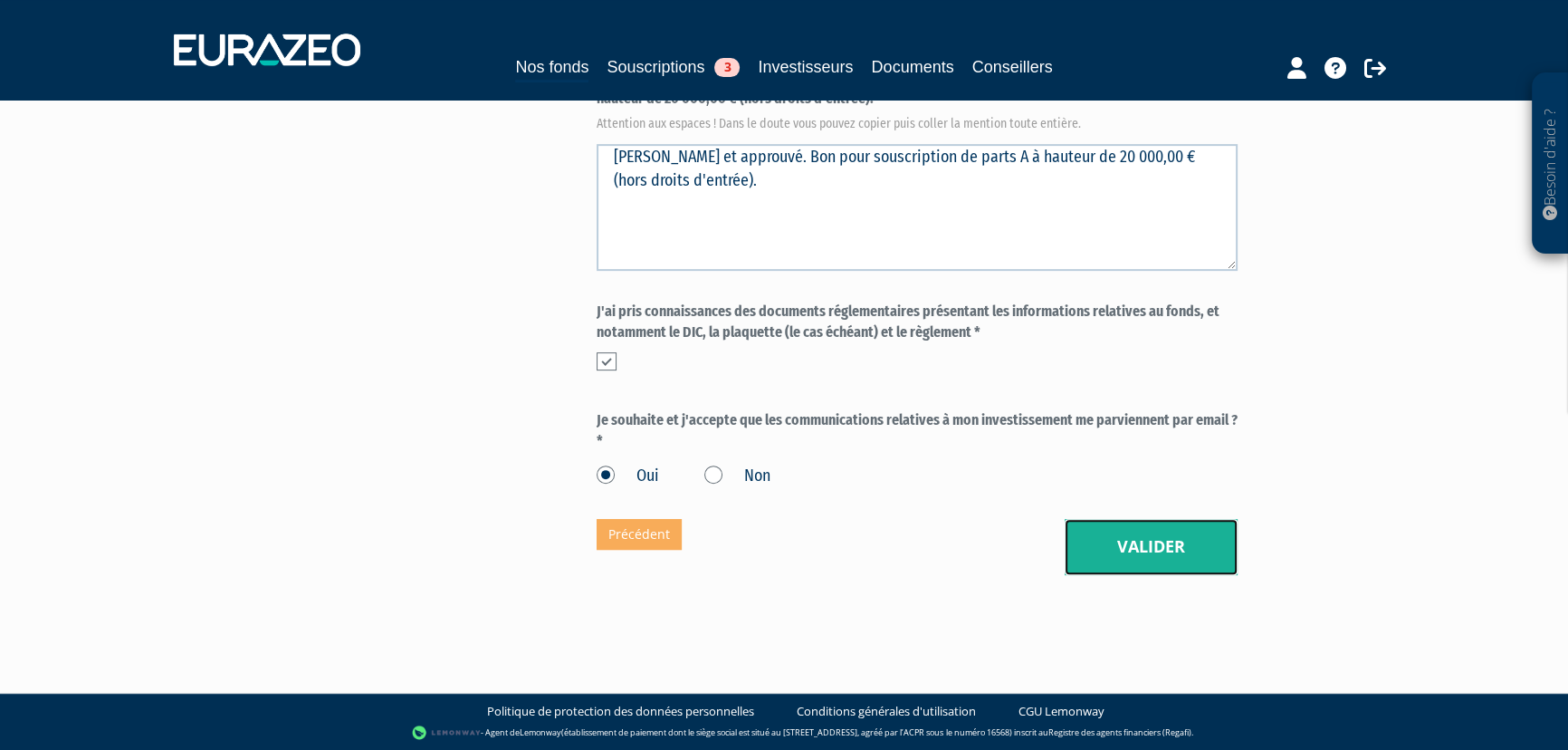
click at [1107, 553] on button "Valider" at bounding box center [1150, 546] width 172 height 56
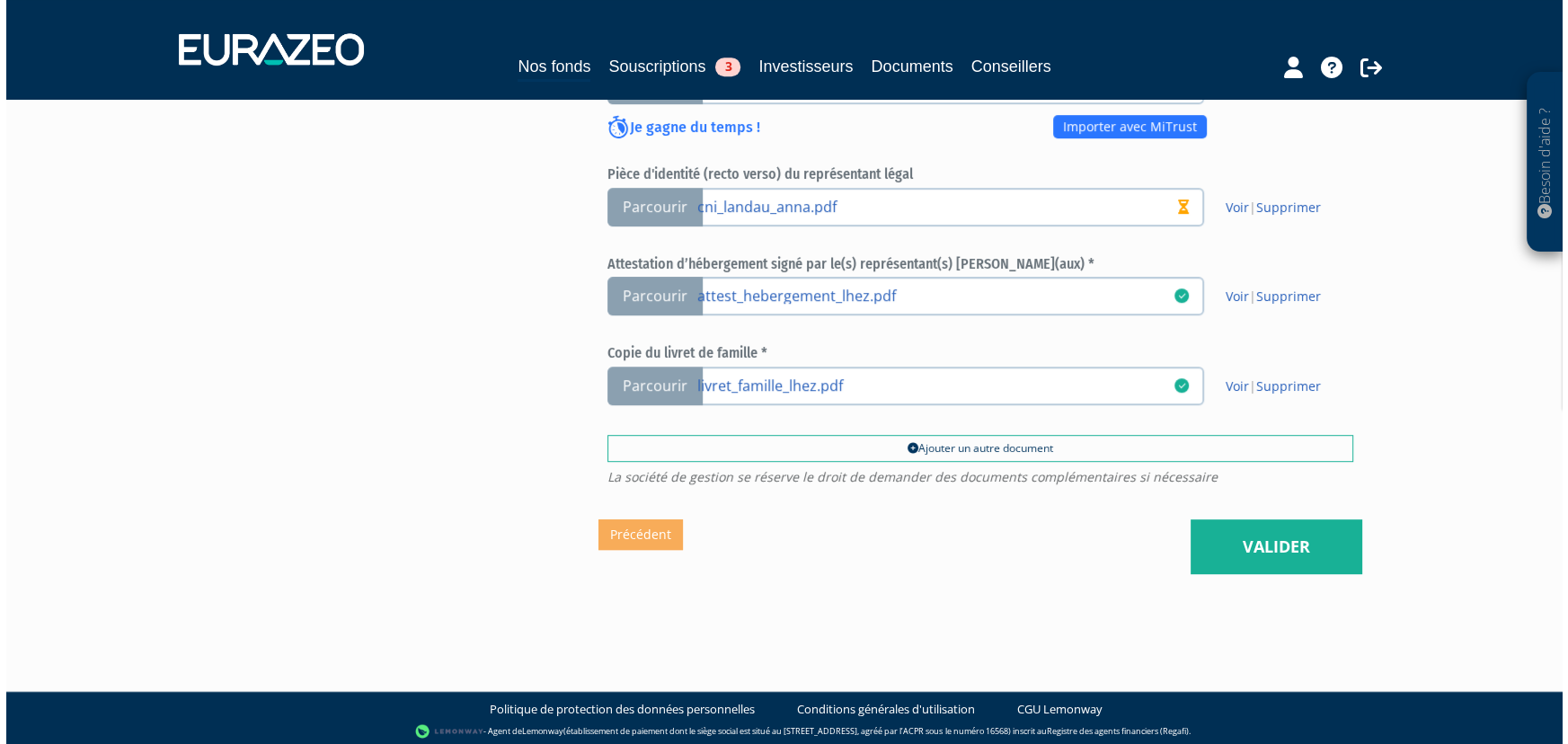
scroll to position [1068, 0]
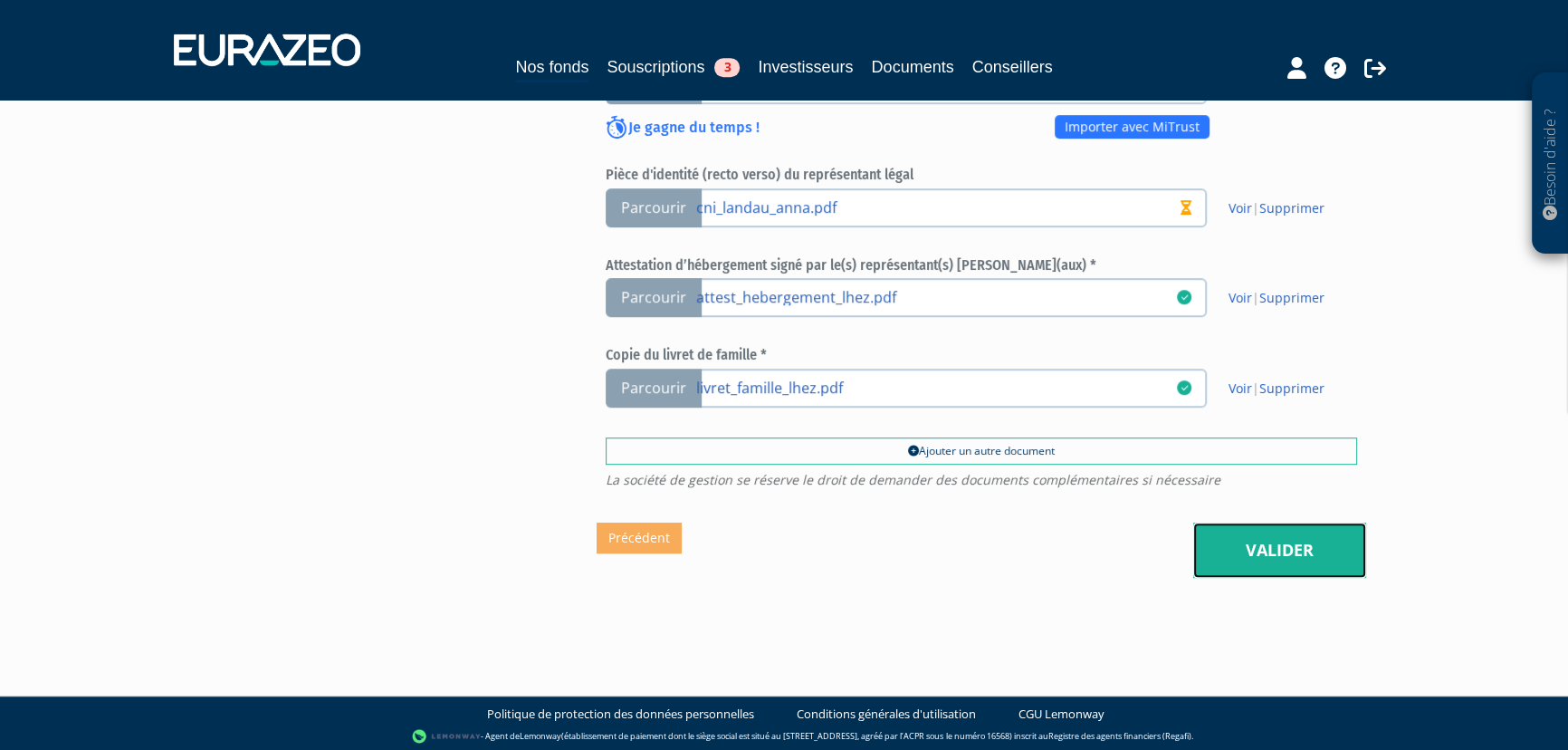
click at [1317, 560] on link "Valider" at bounding box center [1279, 550] width 172 height 56
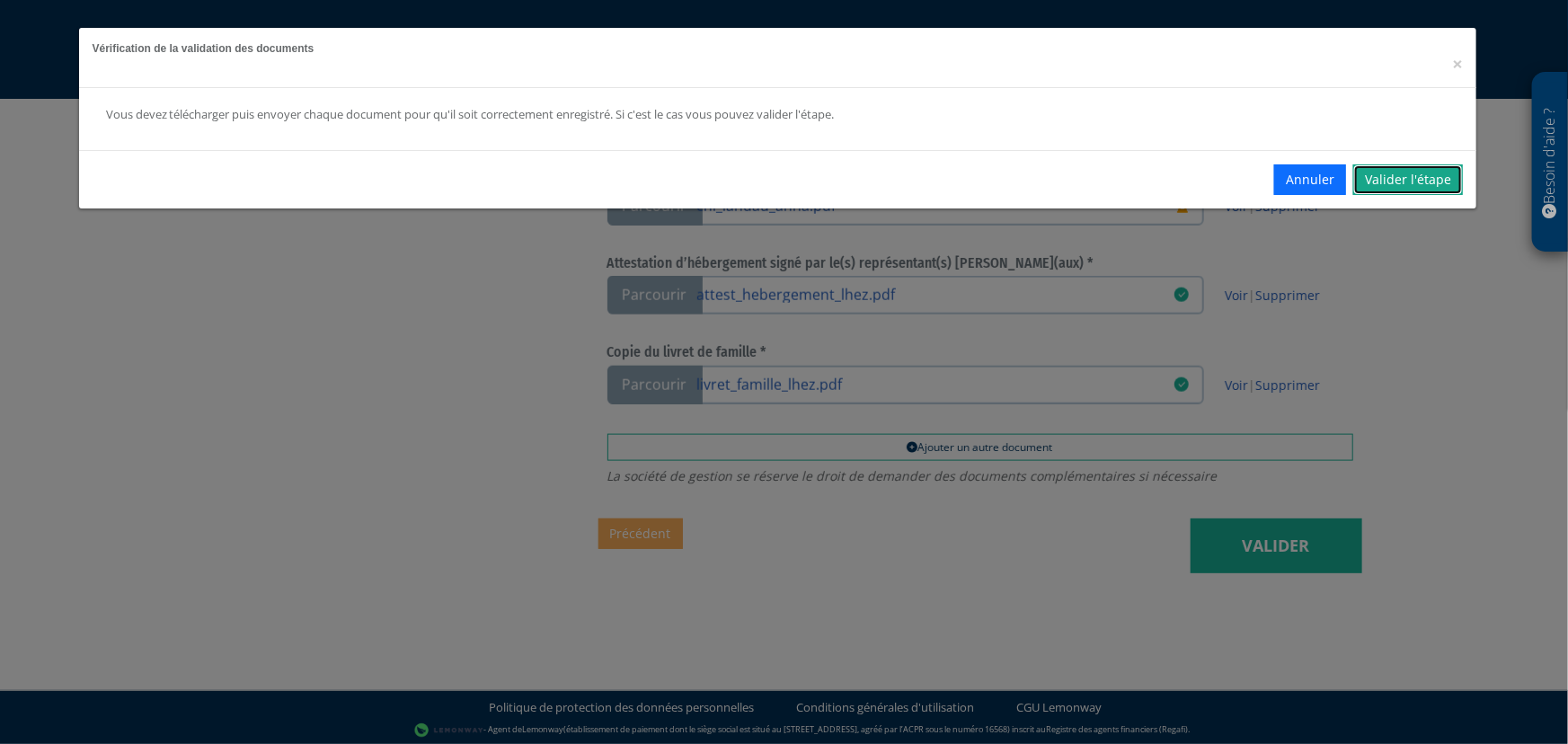
click at [1411, 191] on link "Valider l'étape" at bounding box center [1408, 179] width 110 height 30
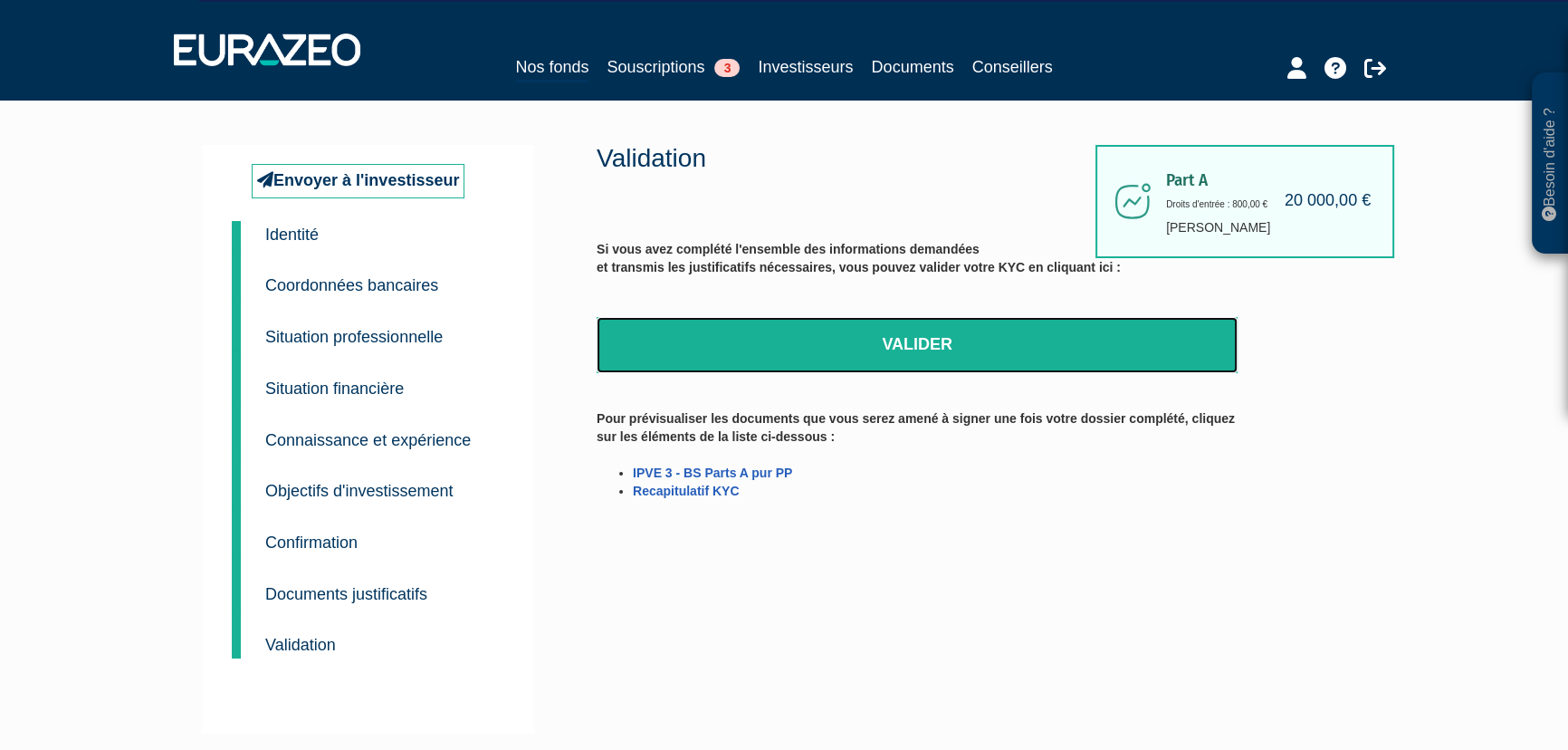
drag, startPoint x: 945, startPoint y: 335, endPoint x: 861, endPoint y: 71, distance: 277.0
click at [945, 335] on link "Valider" at bounding box center [917, 344] width 641 height 56
